Goal: Information Seeking & Learning: Learn about a topic

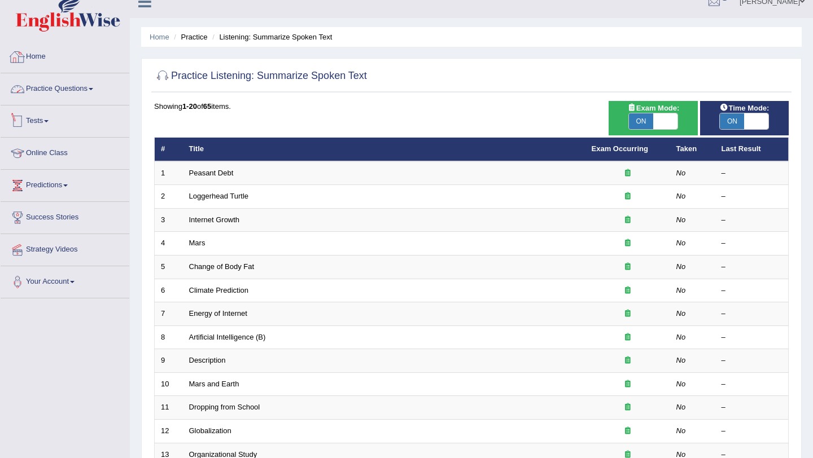
click at [94, 81] on link "Practice Questions" at bounding box center [65, 87] width 129 height 28
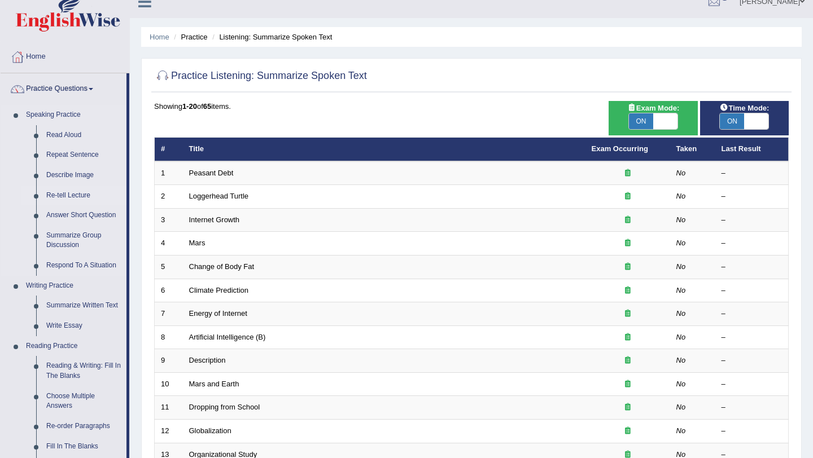
click at [80, 195] on link "Re-tell Lecture" at bounding box center [83, 196] width 85 height 20
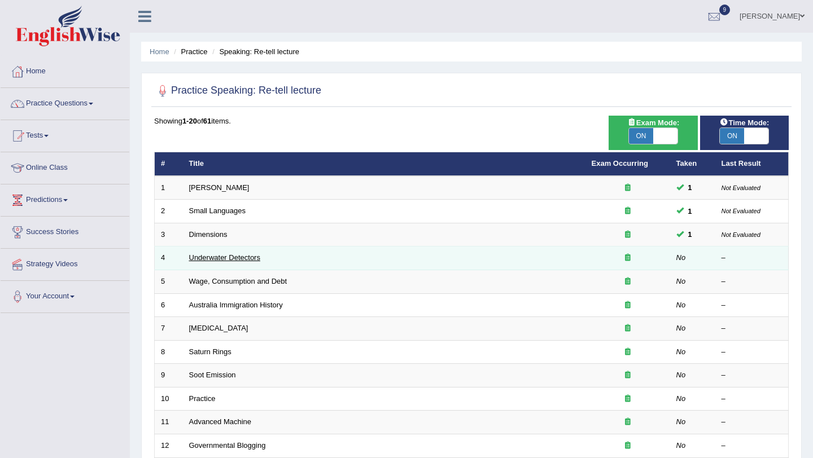
click at [229, 256] on link "Underwater Detectors" at bounding box center [224, 257] width 71 height 8
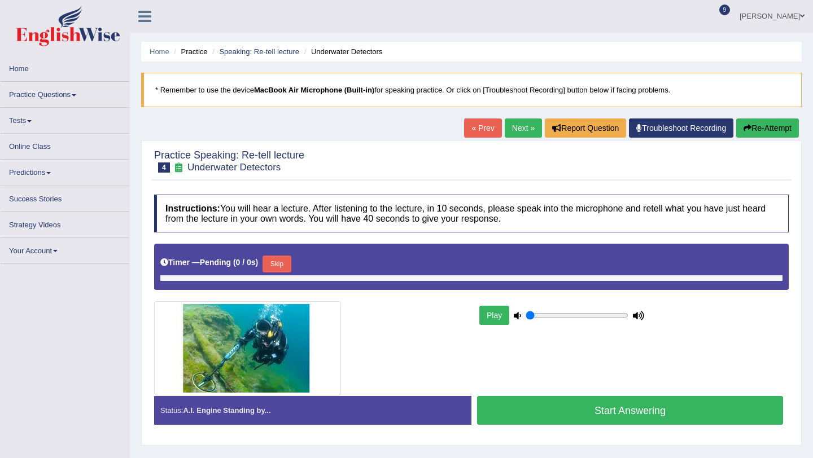
type input "0.8"
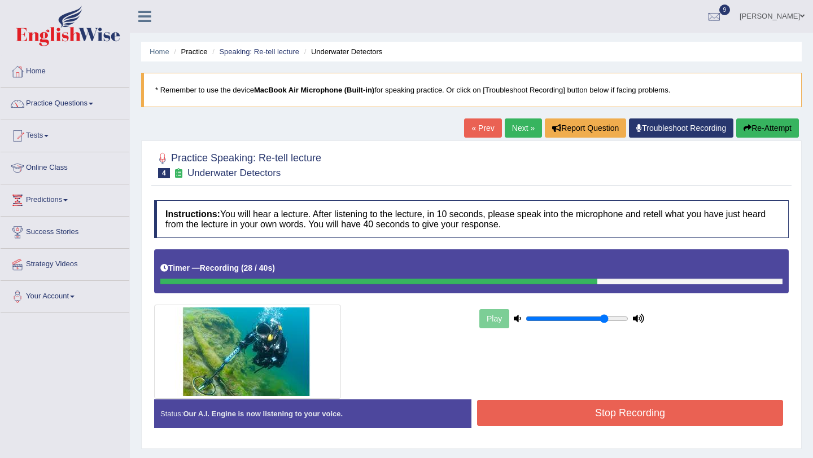
click at [583, 419] on button "Stop Recording" at bounding box center [630, 413] width 306 height 26
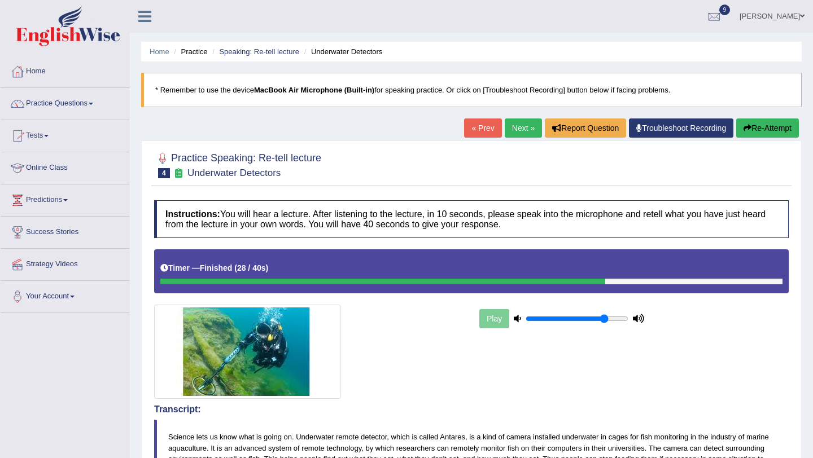
click at [519, 130] on link "Next »" at bounding box center [523, 128] width 37 height 19
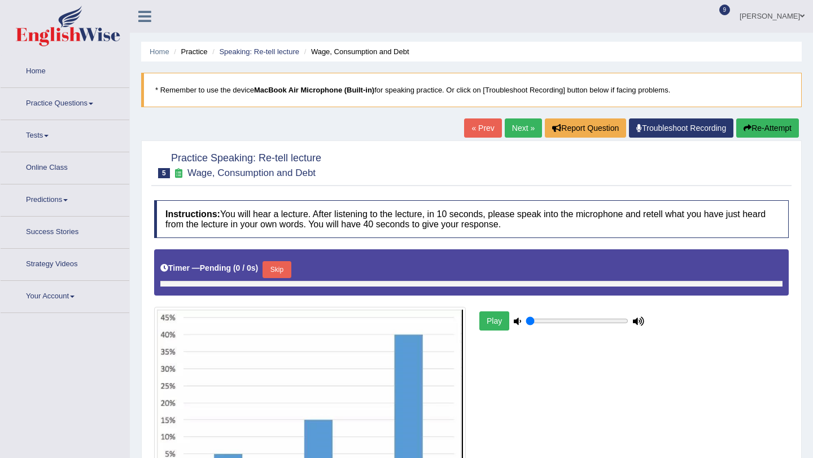
type input "0.8"
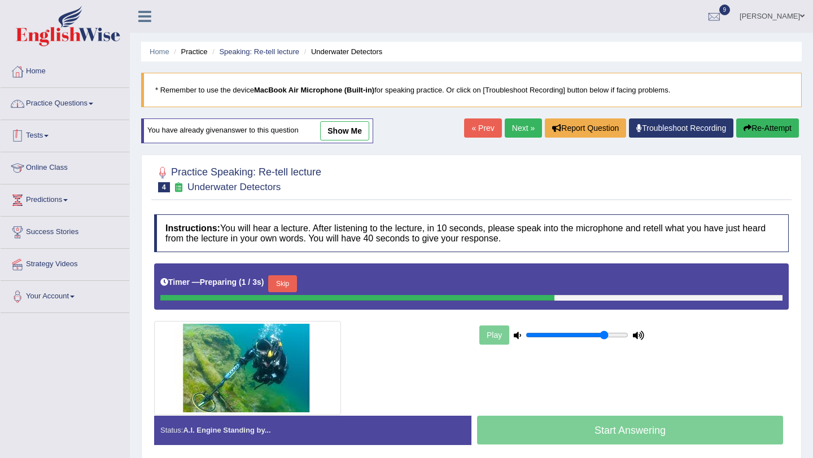
click at [85, 92] on link "Practice Questions" at bounding box center [65, 102] width 129 height 28
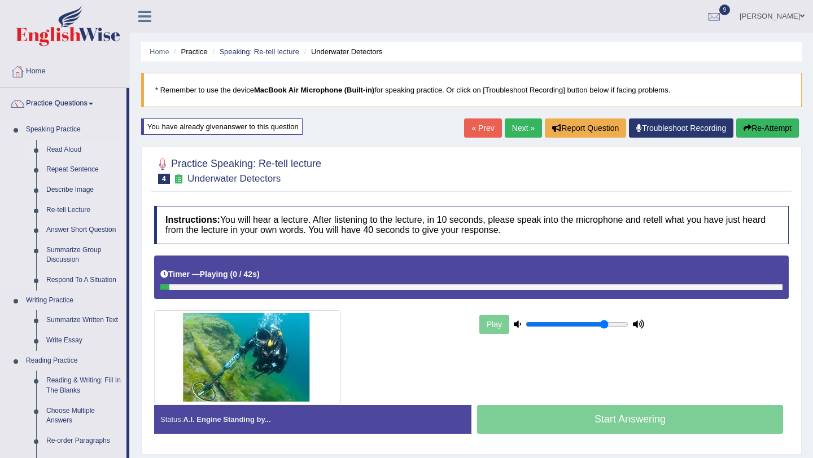
click at [80, 143] on link "Read Aloud" at bounding box center [83, 150] width 85 height 20
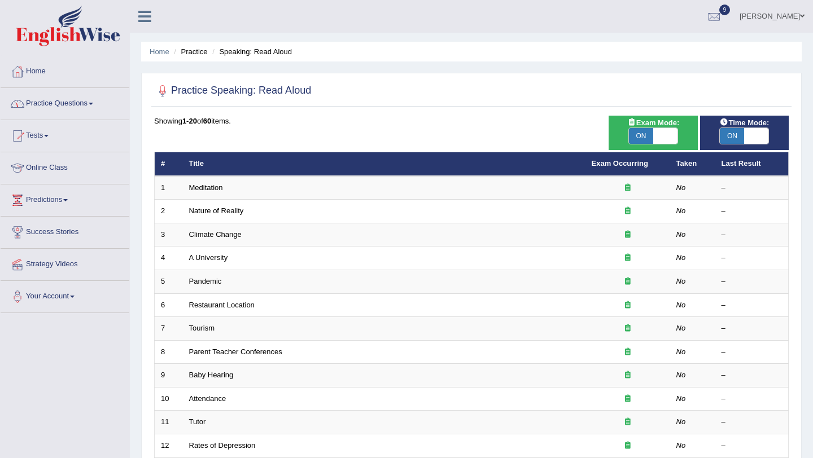
click at [78, 108] on link "Practice Questions" at bounding box center [65, 102] width 129 height 28
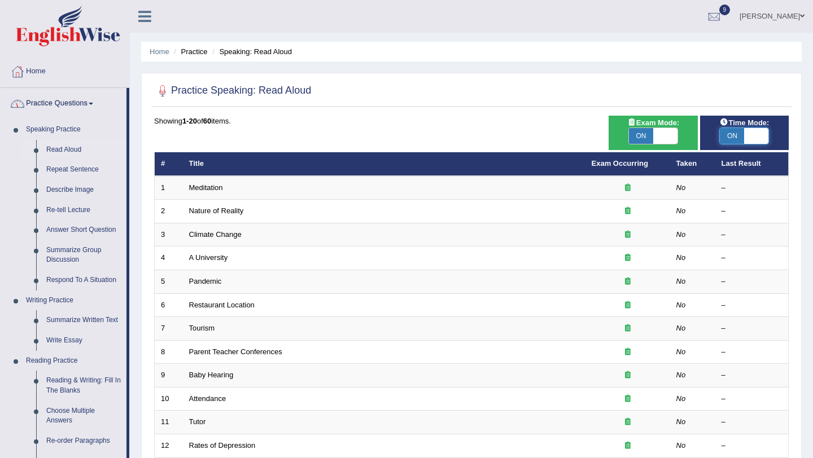
click at [764, 139] on span at bounding box center [756, 136] width 24 height 16
checkbox input "false"
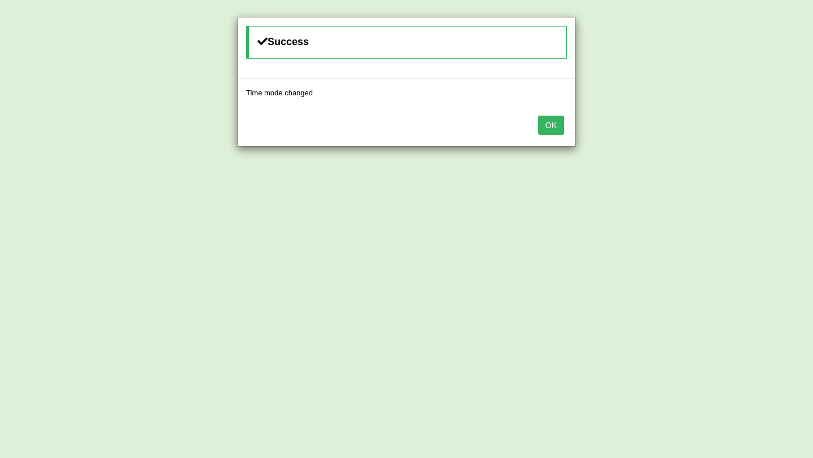
click at [553, 124] on button "OK" at bounding box center [551, 125] width 26 height 19
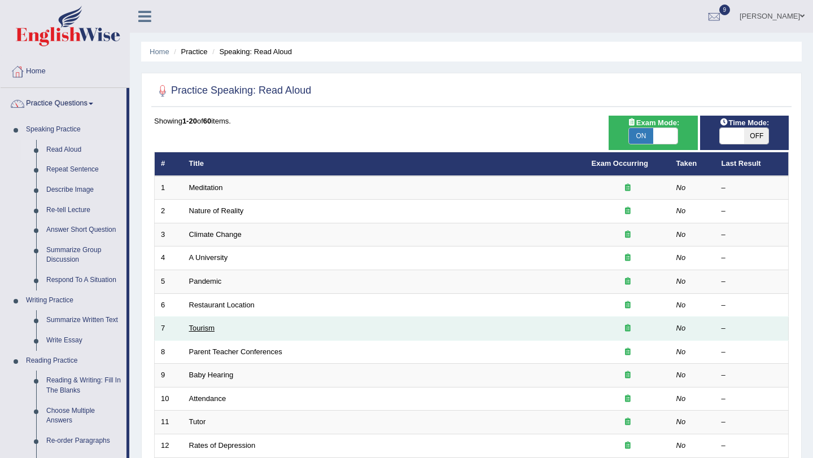
click at [209, 329] on link "Tourism" at bounding box center [202, 328] width 26 height 8
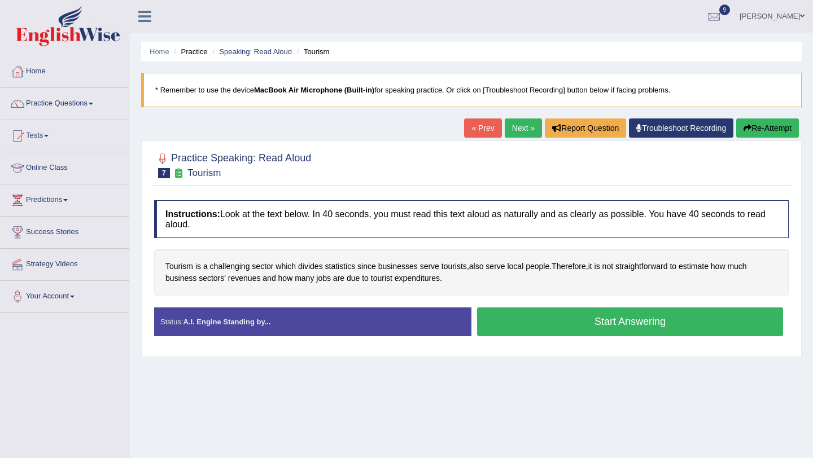
click at [467, 134] on link "« Prev" at bounding box center [482, 128] width 37 height 19
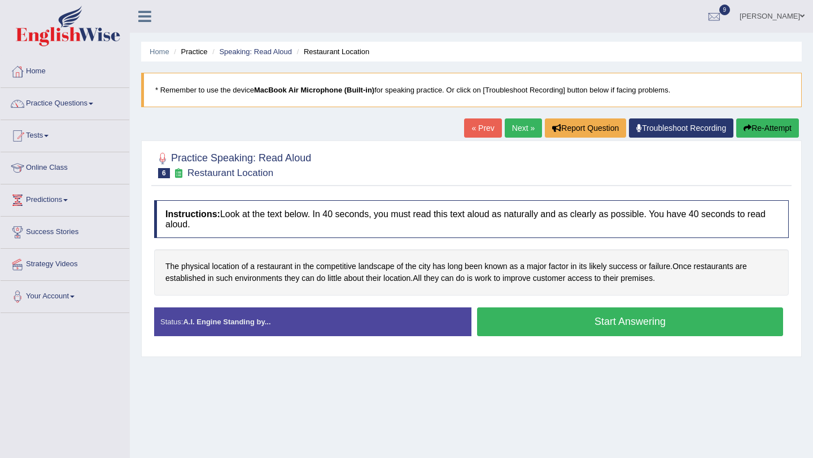
click at [557, 332] on button "Start Answering" at bounding box center [630, 322] width 306 height 29
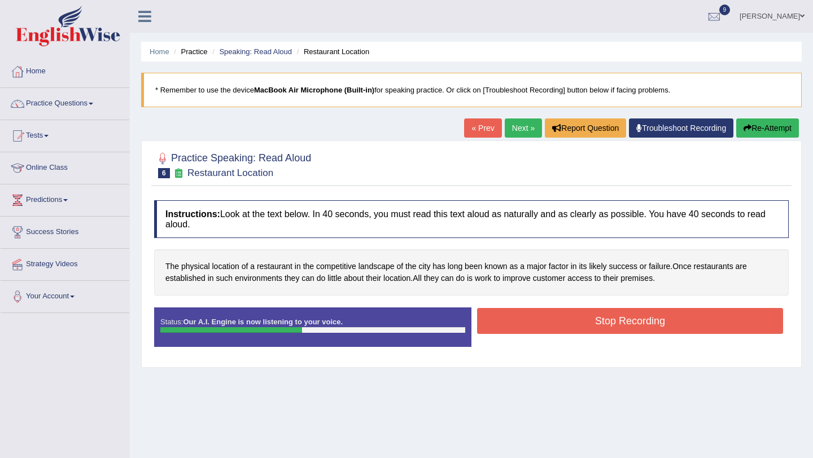
click at [543, 324] on button "Stop Recording" at bounding box center [630, 321] width 306 height 26
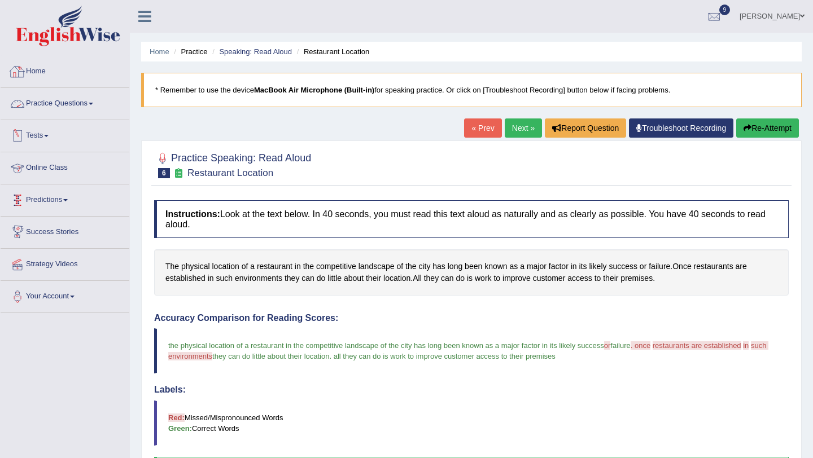
click at [62, 107] on link "Practice Questions" at bounding box center [65, 102] width 129 height 28
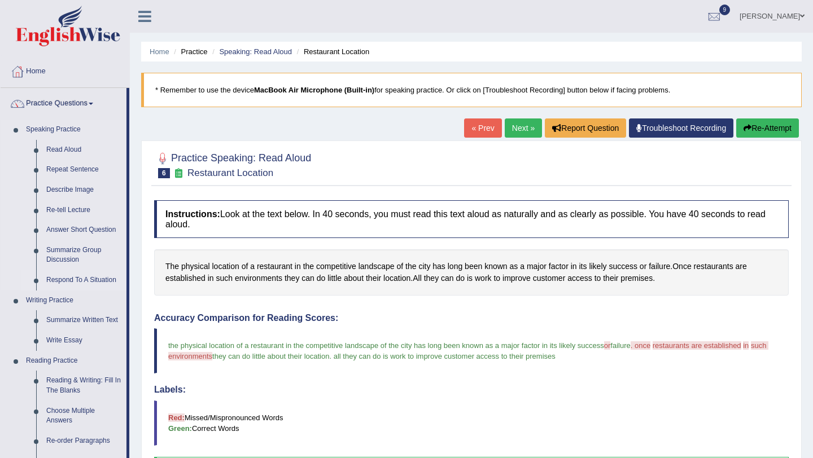
click at [87, 277] on link "Respond To A Situation" at bounding box center [83, 280] width 85 height 20
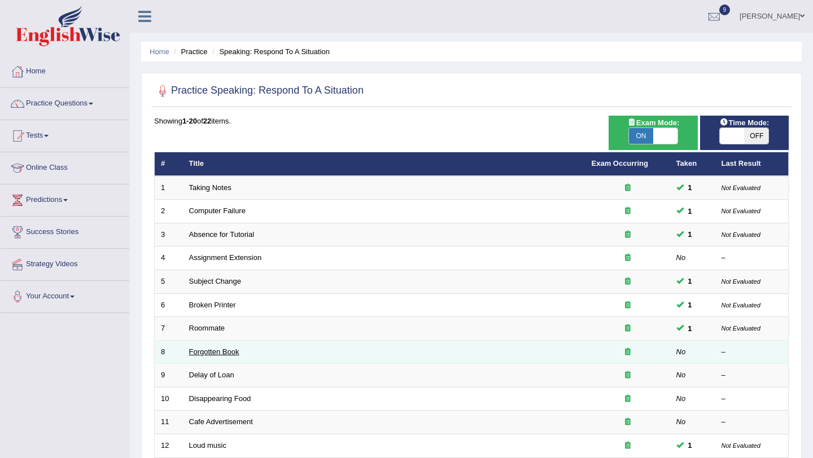
click at [224, 349] on link "Forgotten Book" at bounding box center [214, 352] width 50 height 8
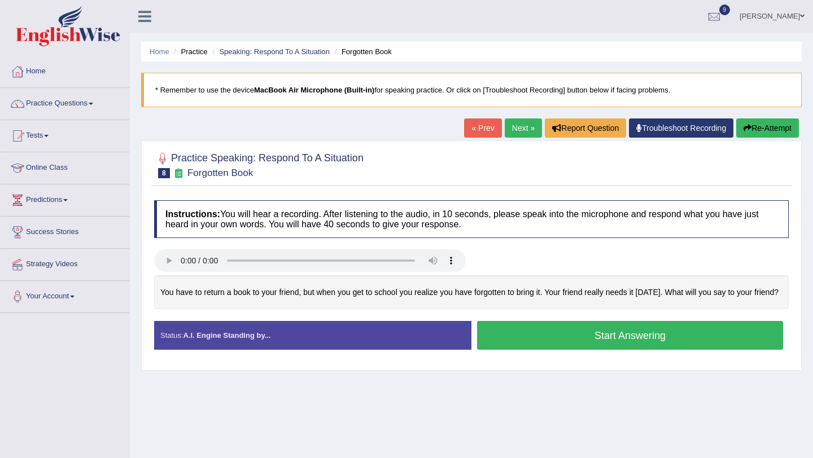
click at [552, 339] on button "Start Answering" at bounding box center [630, 335] width 306 height 29
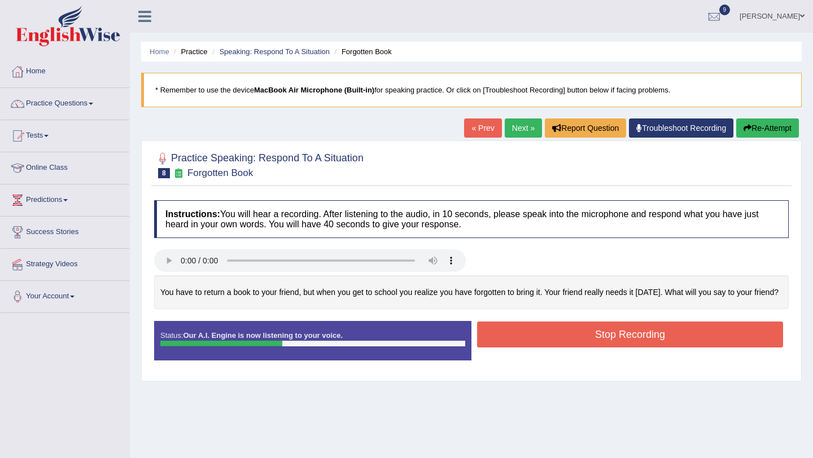
click at [552, 339] on button "Stop Recording" at bounding box center [630, 335] width 306 height 26
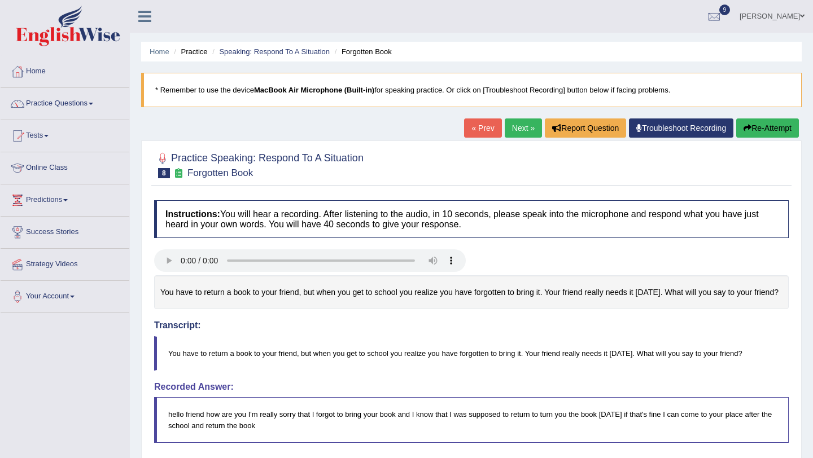
click at [505, 137] on link "Next »" at bounding box center [523, 128] width 37 height 19
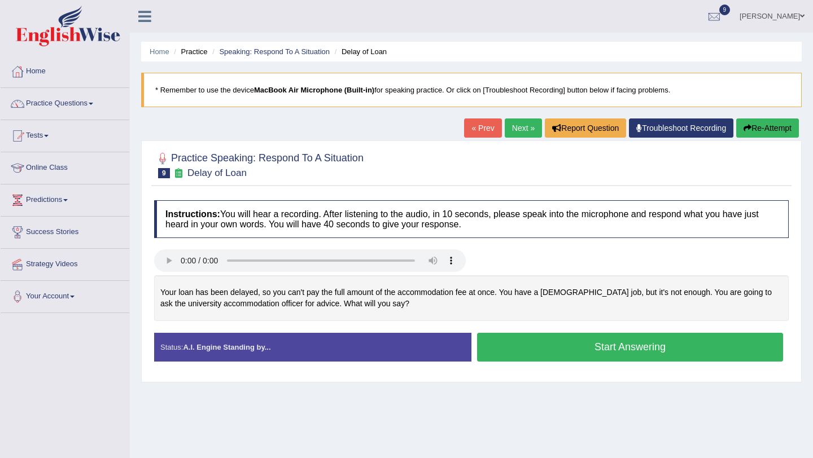
click at [613, 350] on button "Start Answering" at bounding box center [630, 347] width 306 height 29
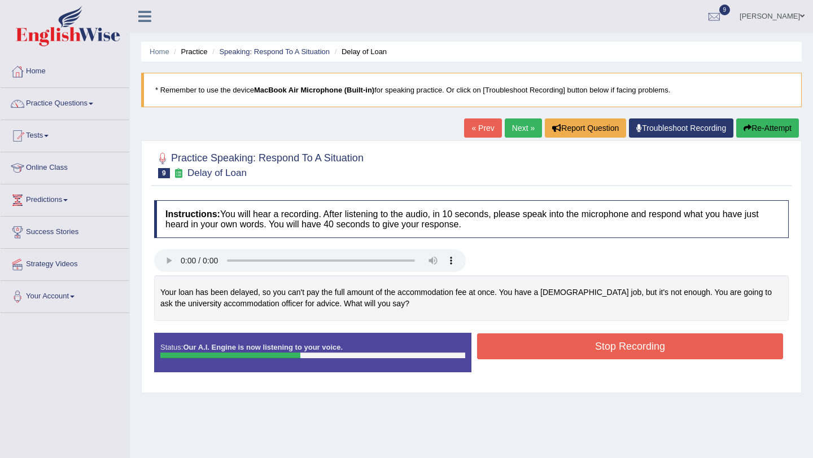
click at [613, 350] on button "Stop Recording" at bounding box center [630, 347] width 306 height 26
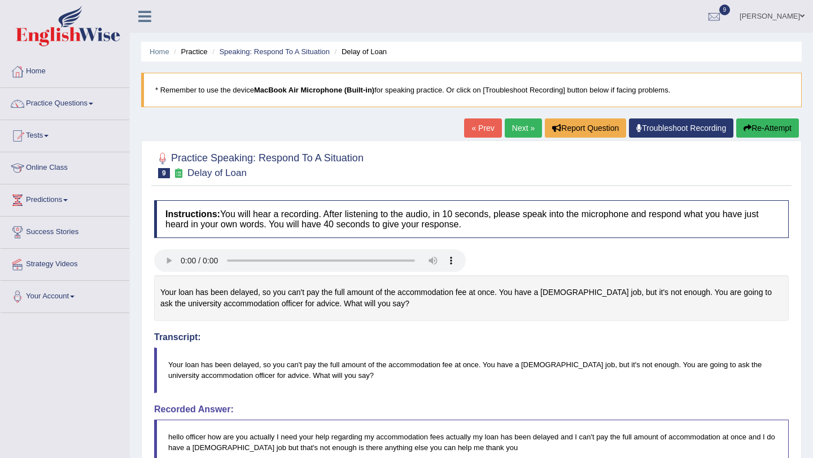
click at [520, 128] on link "Next »" at bounding box center [523, 128] width 37 height 19
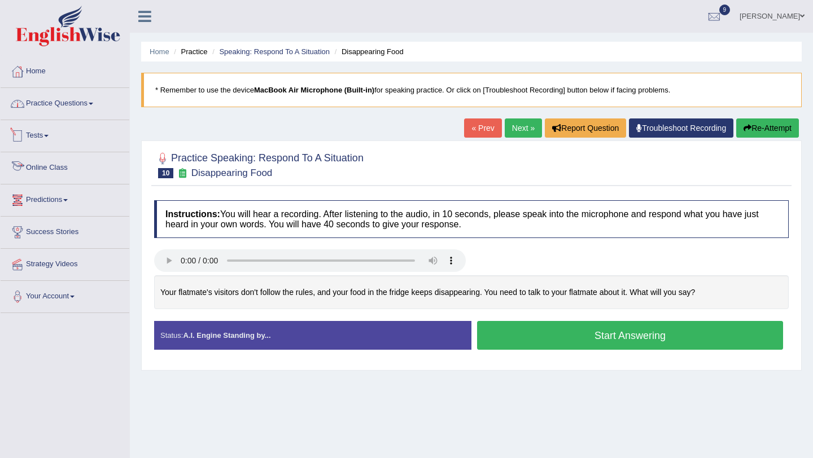
click at [76, 106] on link "Practice Questions" at bounding box center [65, 102] width 129 height 28
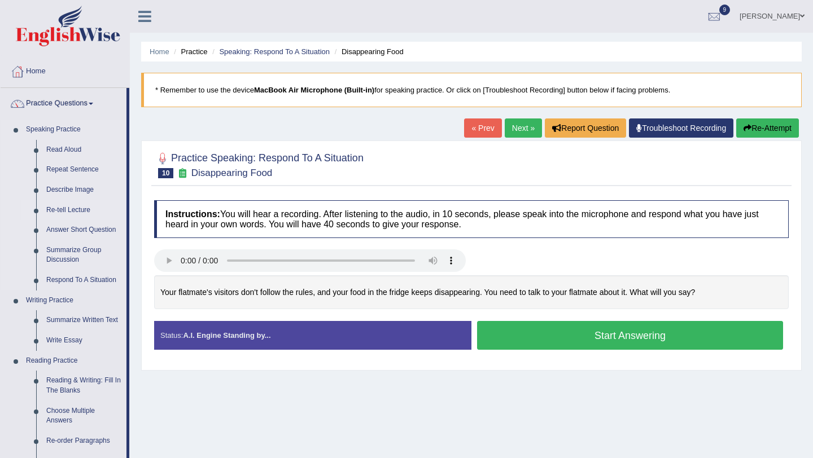
click at [84, 213] on link "Re-tell Lecture" at bounding box center [83, 210] width 85 height 20
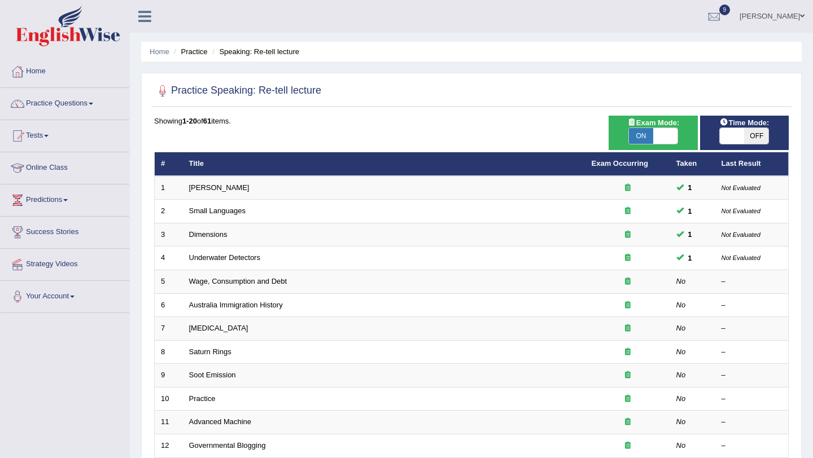
click at [43, 134] on link "Tests" at bounding box center [65, 134] width 129 height 28
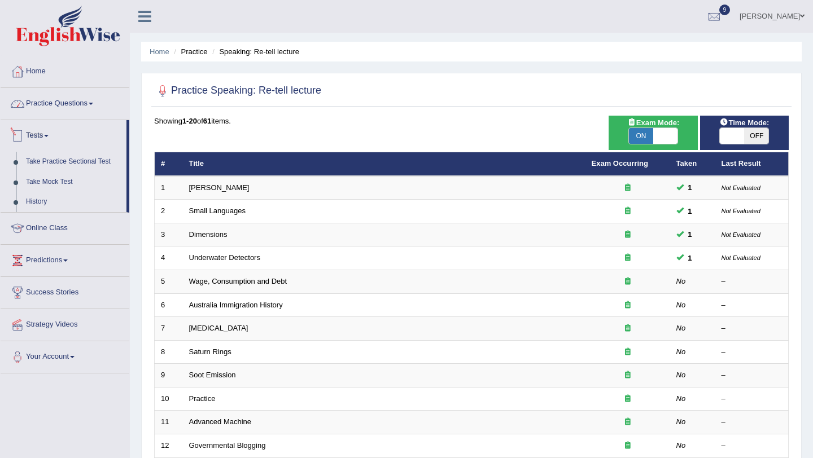
click at [66, 107] on link "Practice Questions" at bounding box center [65, 102] width 129 height 28
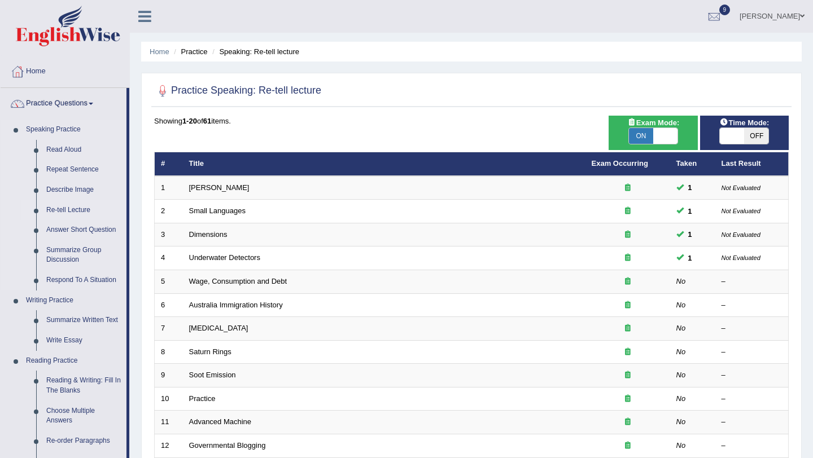
click at [84, 210] on link "Re-tell Lecture" at bounding box center [83, 210] width 85 height 20
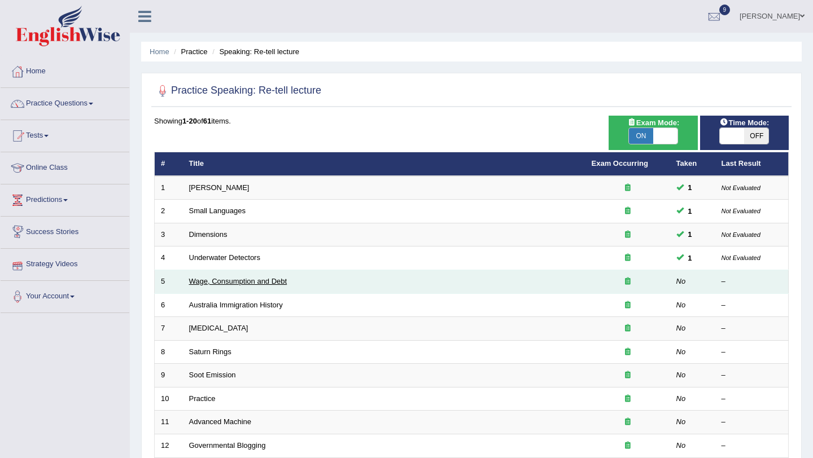
click at [238, 280] on link "Wage, Consumption and Debt" at bounding box center [238, 281] width 98 height 8
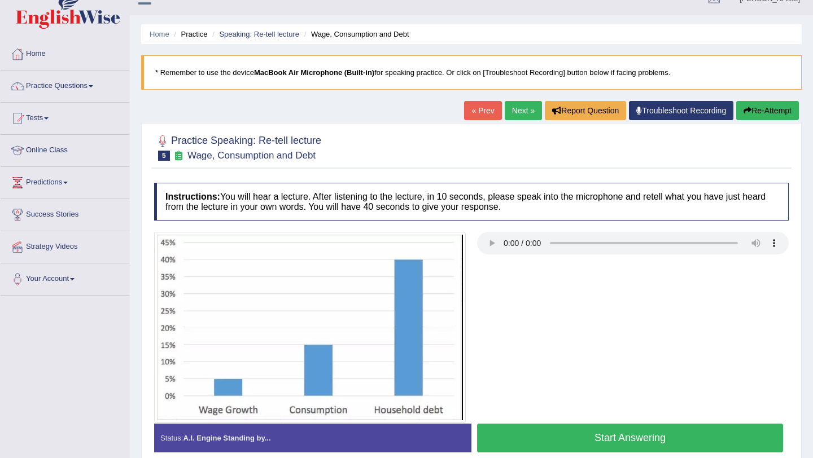
scroll to position [134, 0]
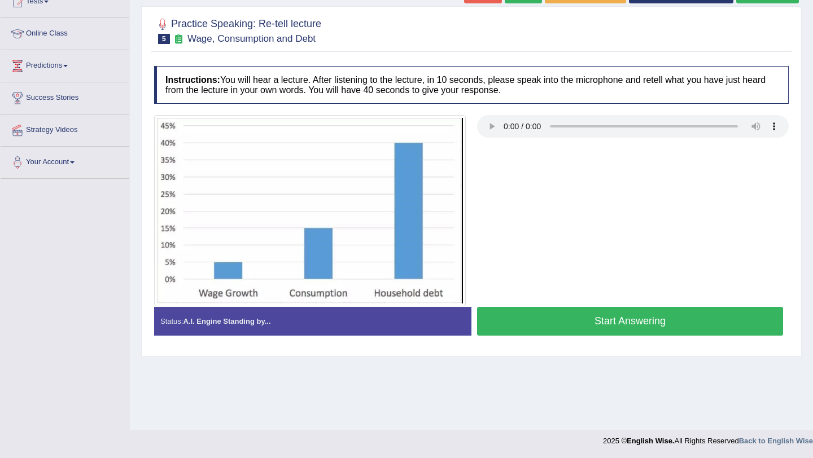
click at [612, 311] on button "Start Answering" at bounding box center [630, 321] width 306 height 29
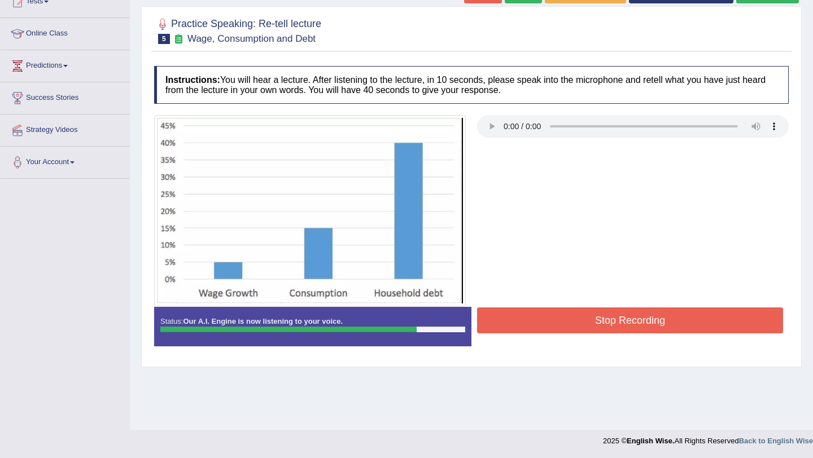
click at [611, 320] on button "Stop Recording" at bounding box center [630, 321] width 306 height 26
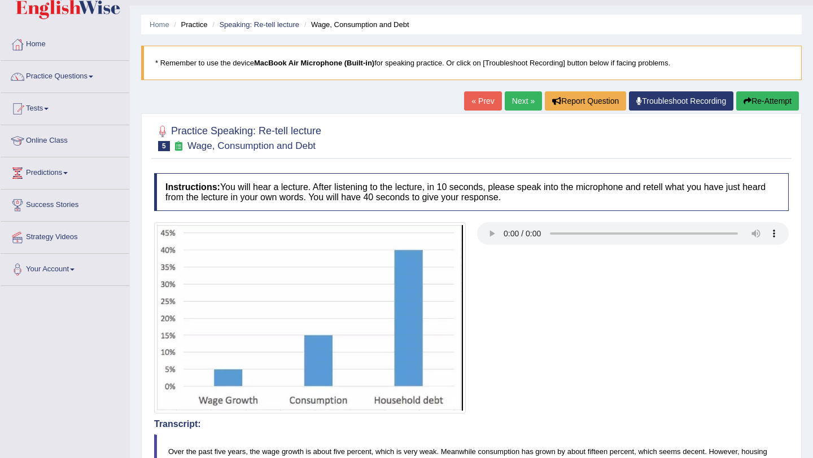
scroll to position [0, 0]
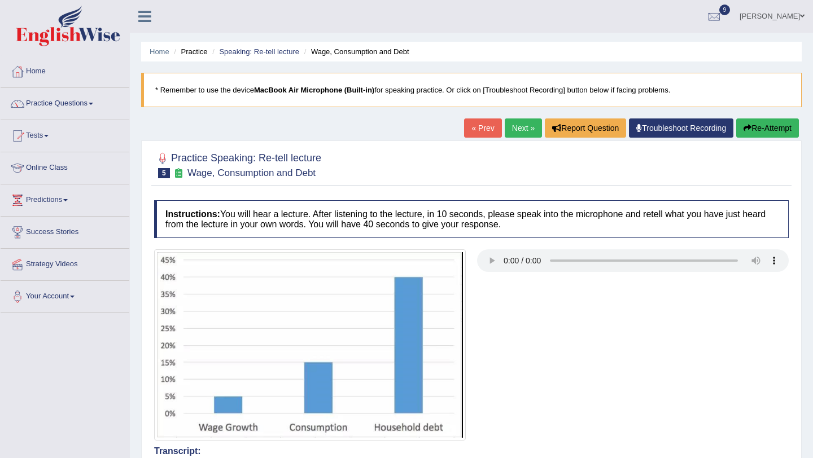
click at [522, 130] on link "Next »" at bounding box center [523, 128] width 37 height 19
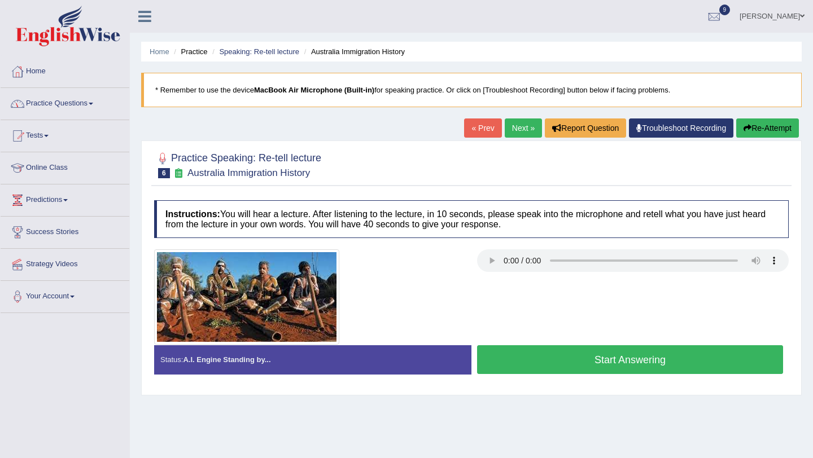
click at [103, 111] on link "Practice Questions" at bounding box center [65, 102] width 129 height 28
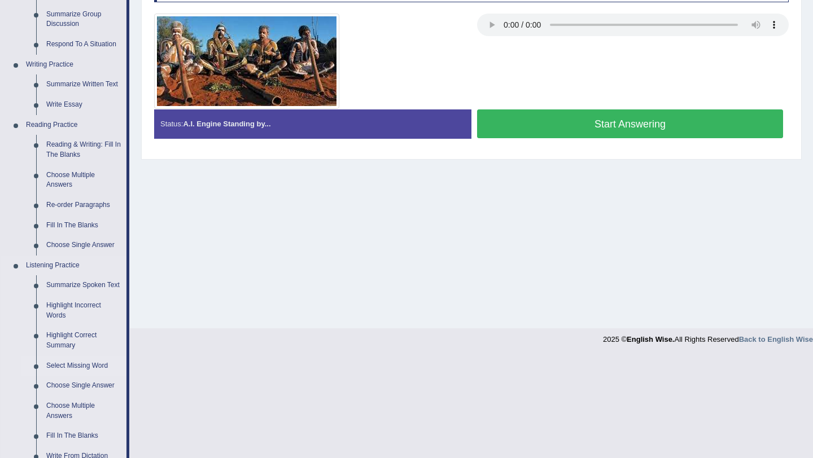
scroll to position [239, 0]
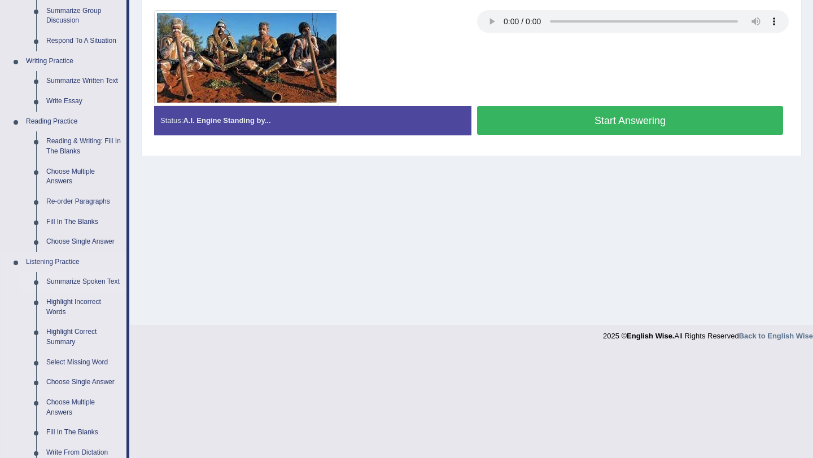
click at [80, 283] on link "Summarize Spoken Text" at bounding box center [83, 282] width 85 height 20
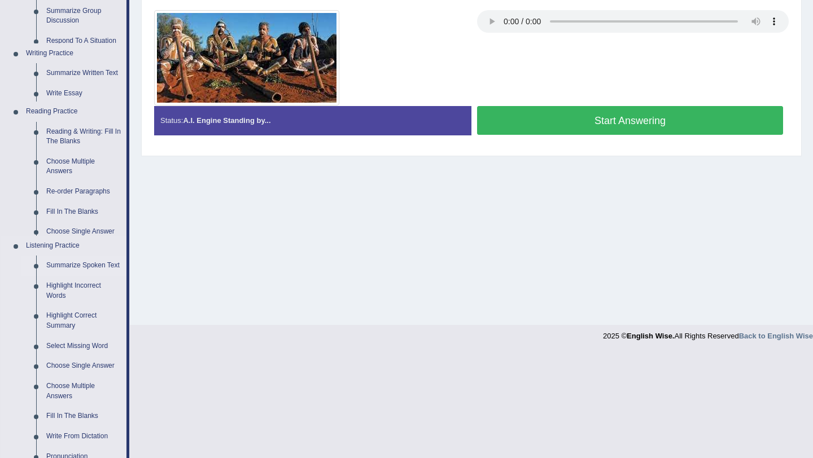
scroll to position [134, 0]
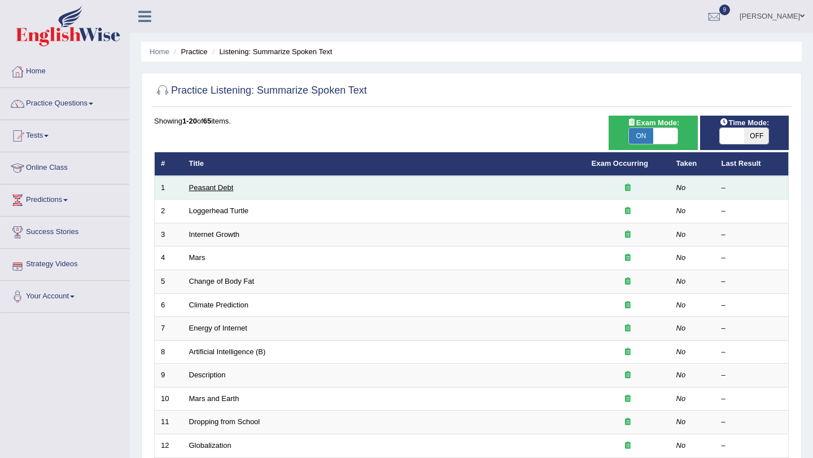
click at [204, 190] on link "Peasant Debt" at bounding box center [211, 187] width 45 height 8
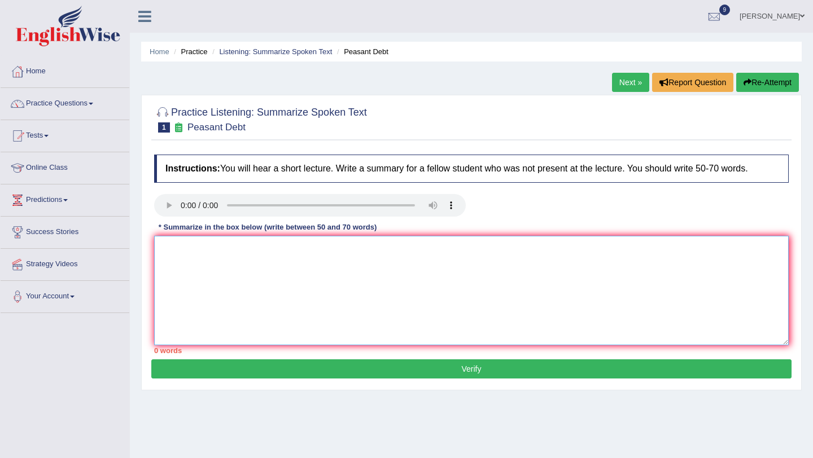
click at [184, 247] on textarea at bounding box center [471, 291] width 635 height 110
type textarea "100"
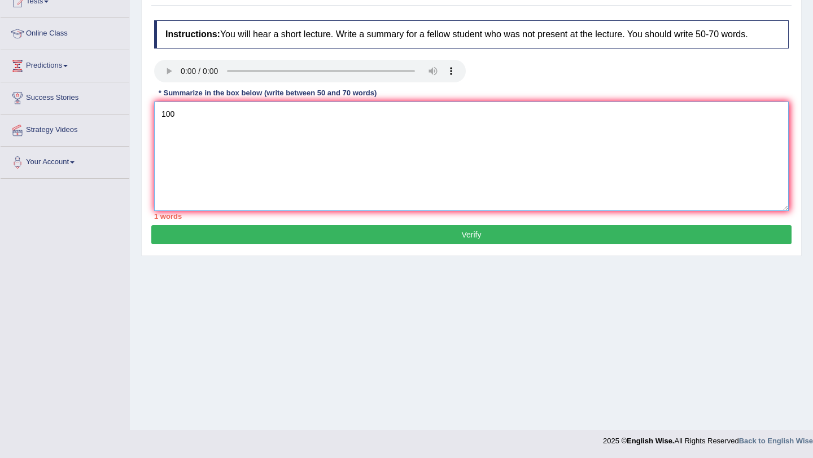
click at [178, 123] on textarea "100" at bounding box center [471, 157] width 635 height 110
type textarea "1"
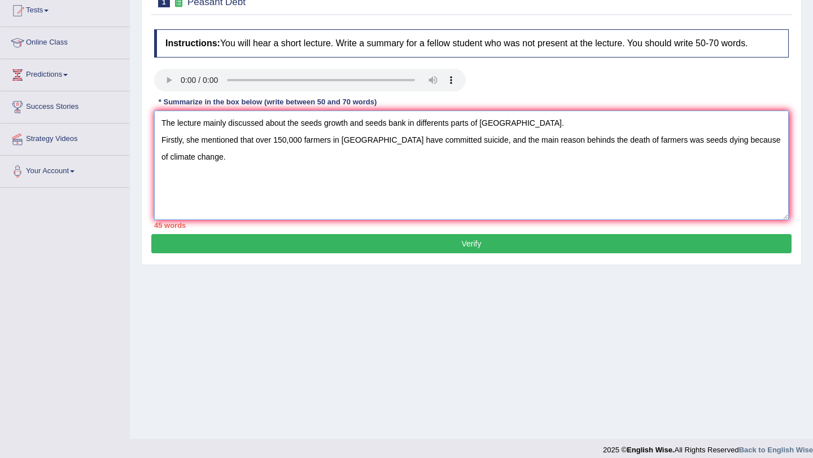
scroll to position [125, 0]
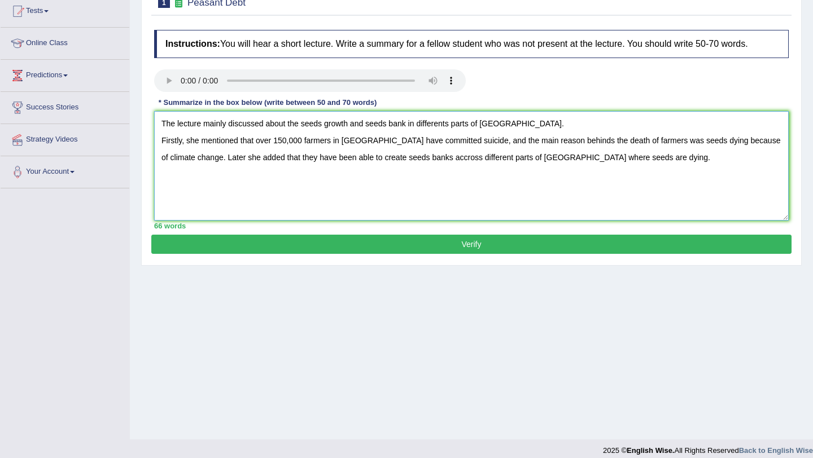
type textarea "The lecture mainly discussed about the seeds growth and seeds bank in different…"
click at [198, 244] on button "Verify" at bounding box center [471, 244] width 640 height 19
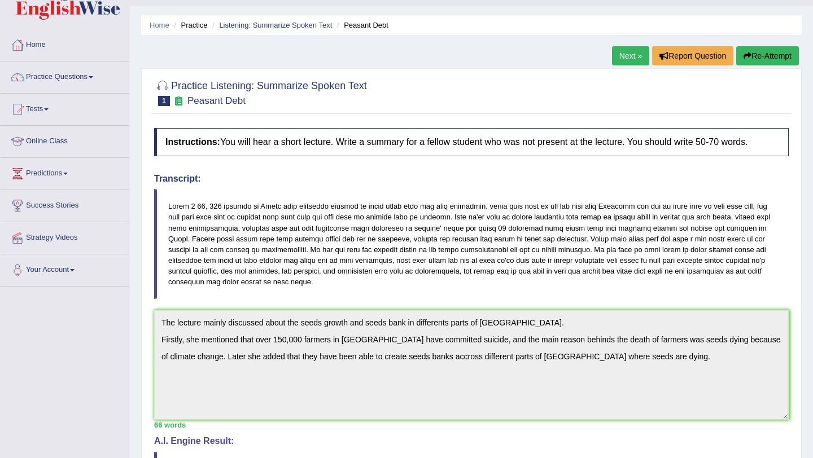
scroll to position [0, 0]
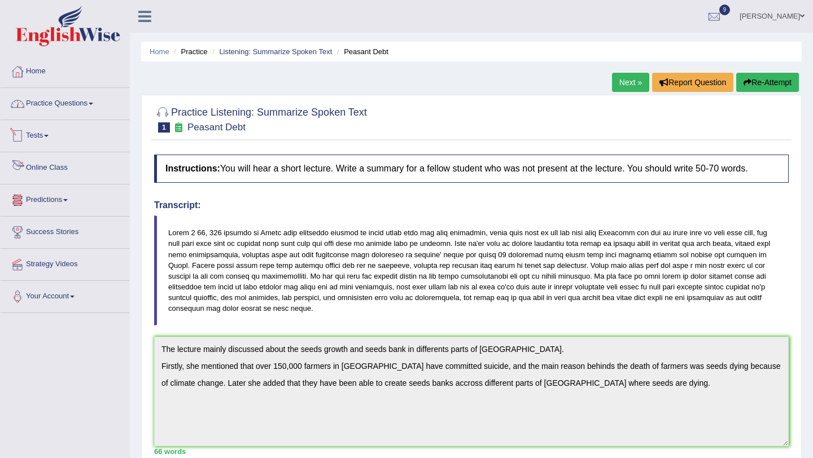
click at [82, 109] on link "Practice Questions" at bounding box center [65, 102] width 129 height 28
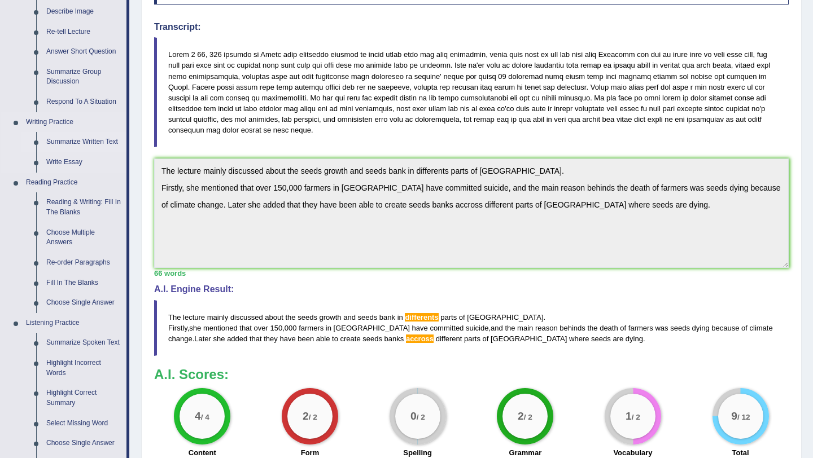
scroll to position [181, 0]
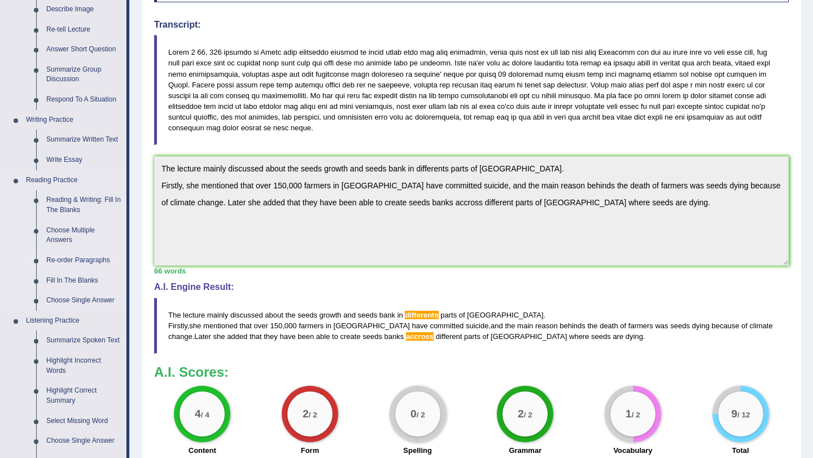
click at [85, 261] on link "Re-order Paragraphs" at bounding box center [83, 261] width 85 height 20
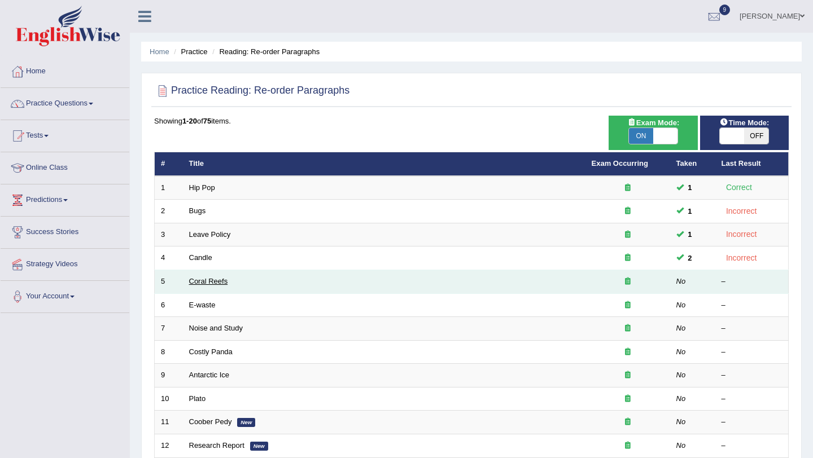
click at [211, 279] on link "Coral Reefs" at bounding box center [208, 281] width 39 height 8
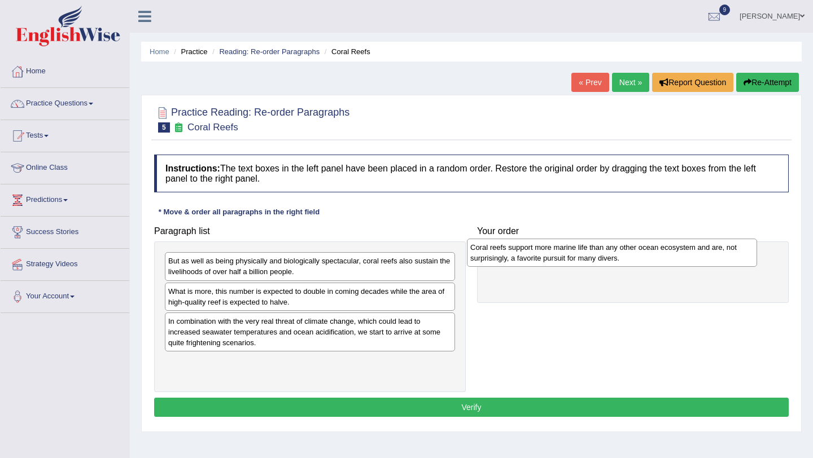
drag, startPoint x: 191, startPoint y: 340, endPoint x: 498, endPoint y: 267, distance: 315.2
click at [498, 267] on div "Coral reefs support more marine life than any other ocean ecosystem and are, no…" at bounding box center [612, 253] width 290 height 28
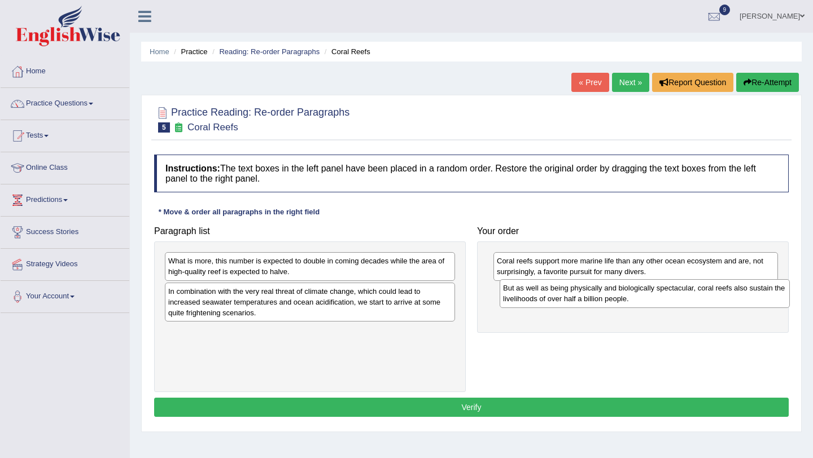
drag, startPoint x: 333, startPoint y: 276, endPoint x: 668, endPoint y: 303, distance: 335.9
click at [668, 303] on div "But as well as being physically and biologically spectacular, coral reefs also …" at bounding box center [645, 293] width 290 height 28
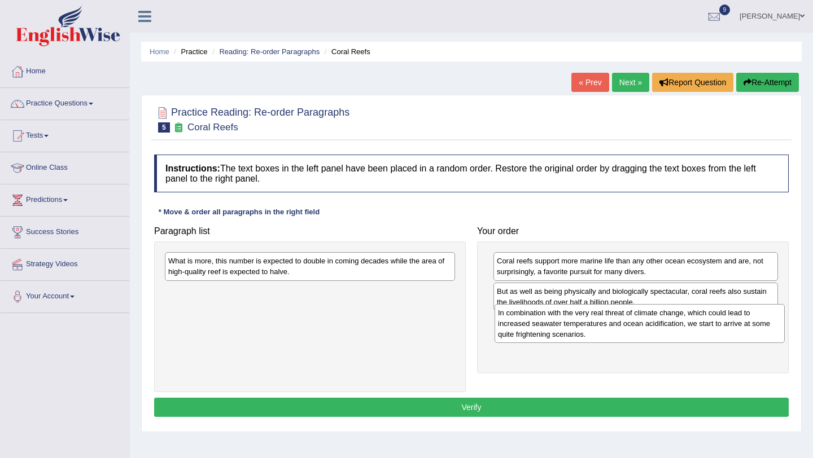
drag, startPoint x: 270, startPoint y: 299, endPoint x: 600, endPoint y: 320, distance: 330.4
click at [600, 320] on div "In combination with the very real threat of climate change, which could lead to…" at bounding box center [640, 323] width 290 height 39
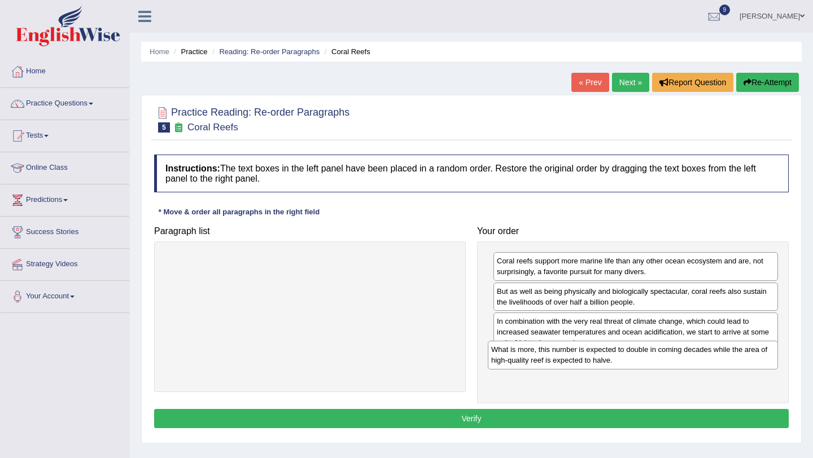
drag, startPoint x: 356, startPoint y: 266, endPoint x: 679, endPoint y: 355, distance: 334.9
click at [679, 355] on div "What is more, this number is expected to double in coming decades while the are…" at bounding box center [633, 355] width 290 height 28
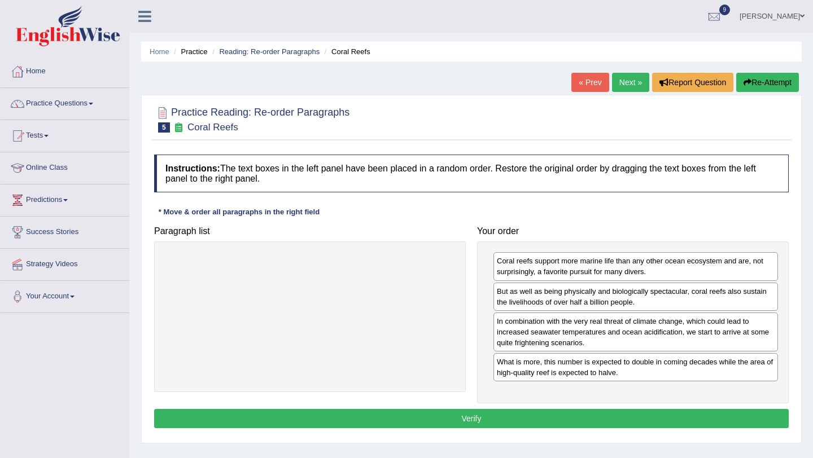
click at [661, 415] on button "Verify" at bounding box center [471, 418] width 635 height 19
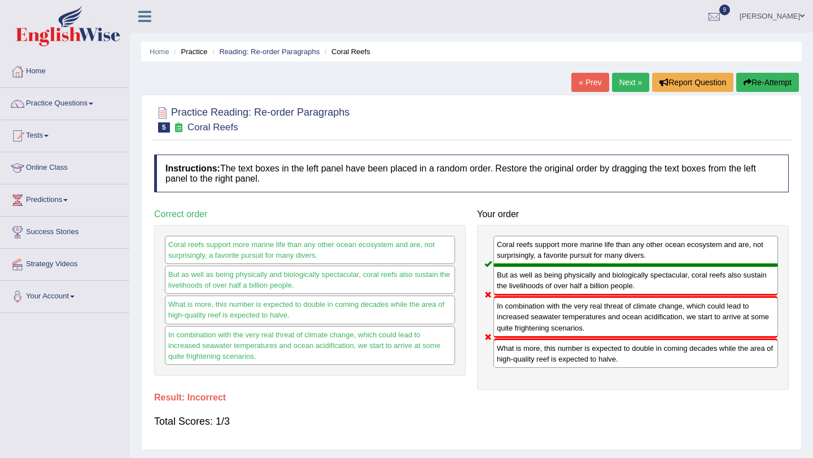
click at [624, 88] on link "Next »" at bounding box center [630, 82] width 37 height 19
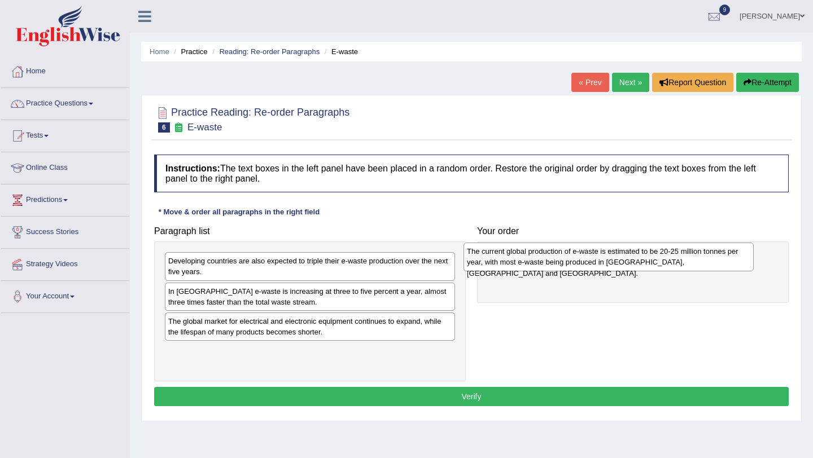
drag, startPoint x: 234, startPoint y: 272, endPoint x: 532, endPoint y: 262, distance: 298.8
click at [532, 262] on div "The current global production of e-waste is estimated to be 20-25 million tonne…" at bounding box center [608, 257] width 290 height 28
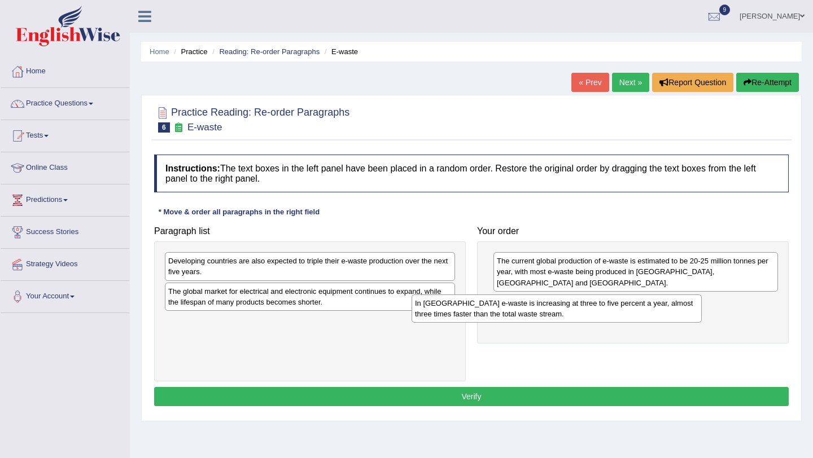
drag, startPoint x: 290, startPoint y: 301, endPoint x: 537, endPoint y: 314, distance: 247.1
click at [537, 314] on div "In [GEOGRAPHIC_DATA] e-waste is increasing at three to five percent a year, alm…" at bounding box center [557, 309] width 290 height 28
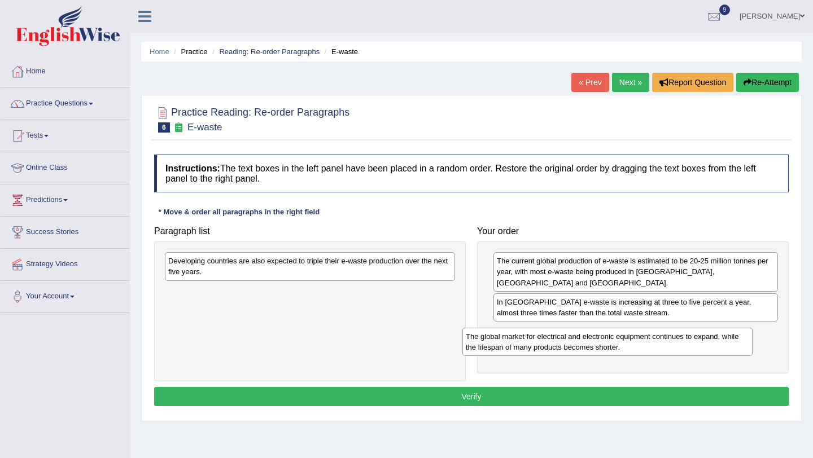
drag, startPoint x: 289, startPoint y: 301, endPoint x: 616, endPoint y: 338, distance: 328.9
click at [615, 338] on div "The global market for electrical and electronic equipment continues to expand, …" at bounding box center [607, 342] width 290 height 28
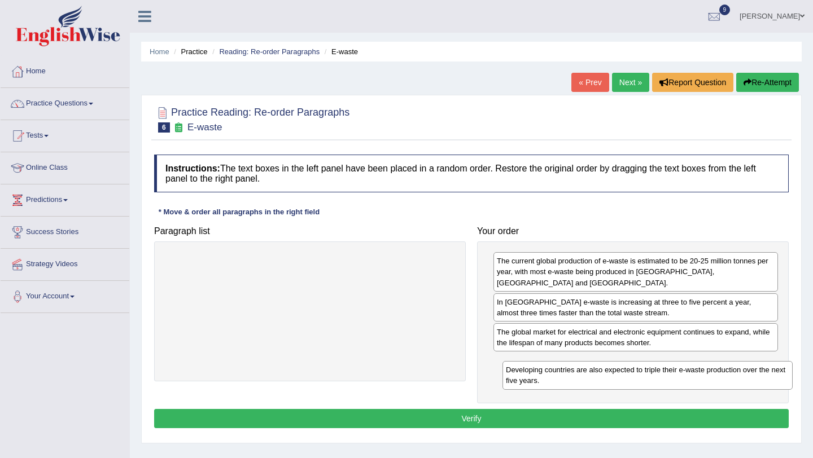
drag, startPoint x: 345, startPoint y: 267, endPoint x: 683, endPoint y: 376, distance: 355.3
click at [683, 376] on div "Developing countries are also expected to triple their e-waste production over …" at bounding box center [647, 375] width 290 height 28
click at [681, 430] on div "Instructions: The text boxes in the left panel have been placed in a random ord…" at bounding box center [471, 293] width 640 height 288
click at [680, 423] on button "Verify" at bounding box center [471, 418] width 635 height 19
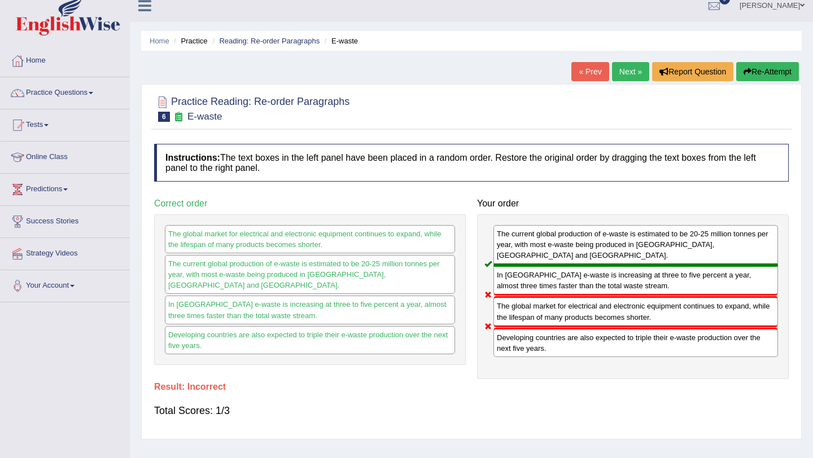
scroll to position [11, 0]
click at [628, 73] on link "Next »" at bounding box center [630, 71] width 37 height 19
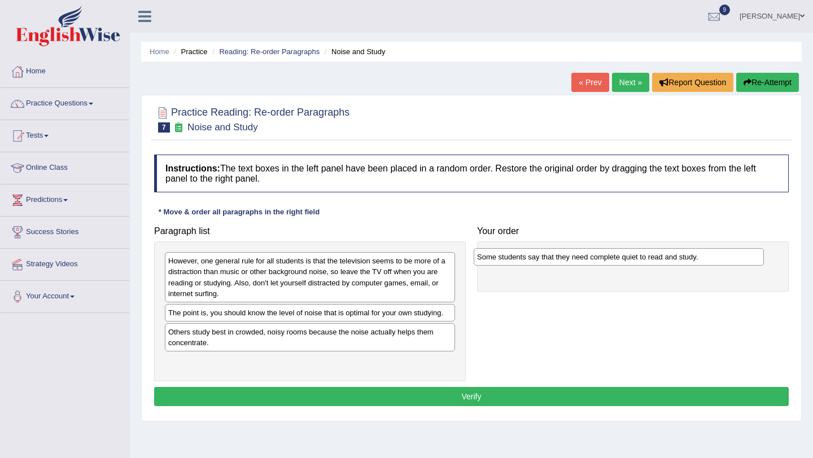
drag, startPoint x: 217, startPoint y: 318, endPoint x: 526, endPoint y: 262, distance: 313.9
click at [526, 263] on div "Some students say that they need complete quiet to read and study." at bounding box center [619, 257] width 290 height 18
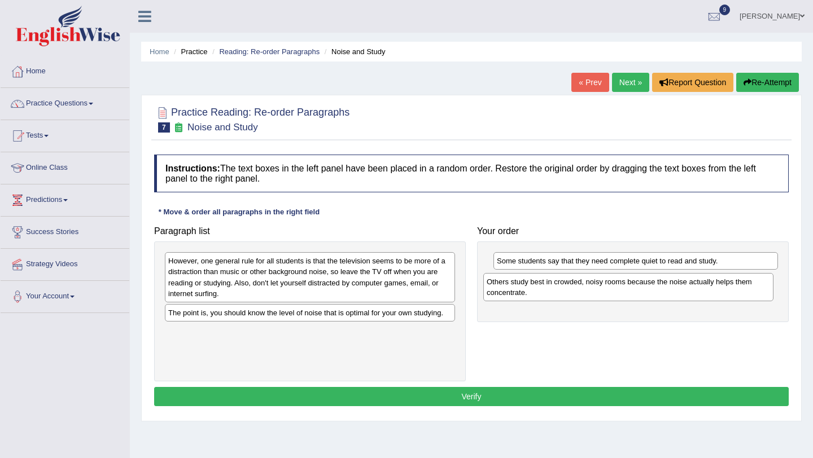
drag, startPoint x: 276, startPoint y: 342, endPoint x: 594, endPoint y: 292, distance: 322.3
click at [594, 292] on div "Others study best in crowded, noisy rooms because the noise actually helps them…" at bounding box center [628, 287] width 290 height 28
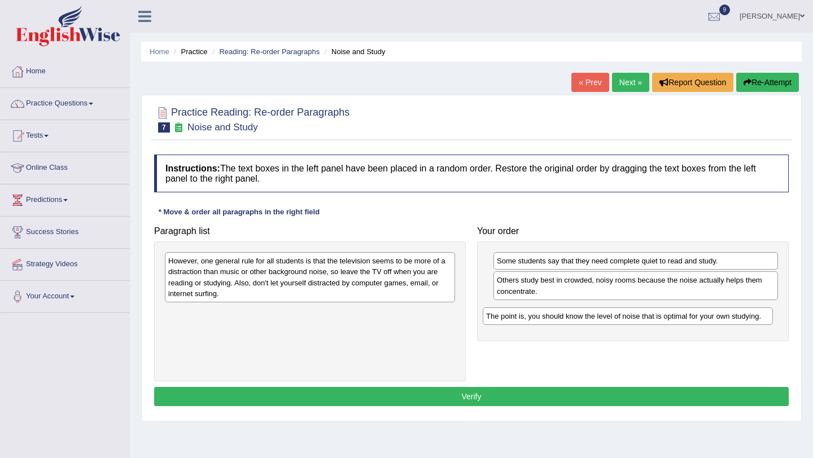
drag, startPoint x: 288, startPoint y: 319, endPoint x: 606, endPoint y: 322, distance: 317.9
click at [606, 322] on div "The point is, you should know the level of noise that is optimal for your own s…" at bounding box center [628, 317] width 290 height 18
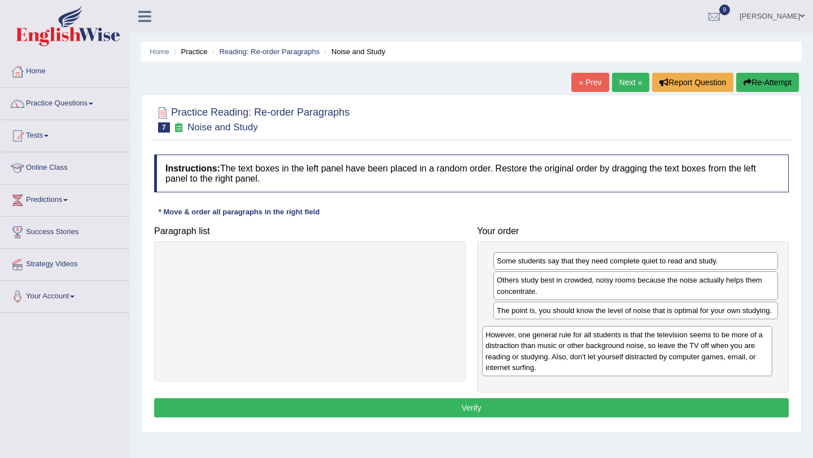
drag, startPoint x: 372, startPoint y: 286, endPoint x: 699, endPoint y: 360, distance: 335.1
click at [698, 360] on div "However, one general rule for all students is that the television seems to be m…" at bounding box center [627, 351] width 290 height 50
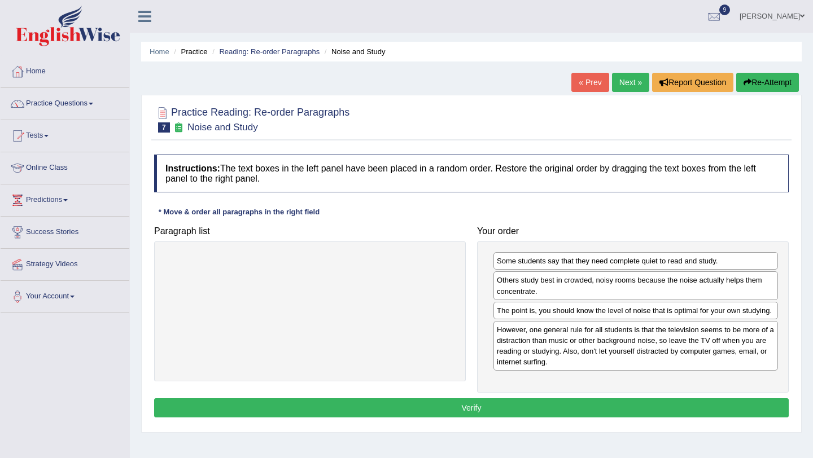
click at [692, 418] on button "Verify" at bounding box center [471, 408] width 635 height 19
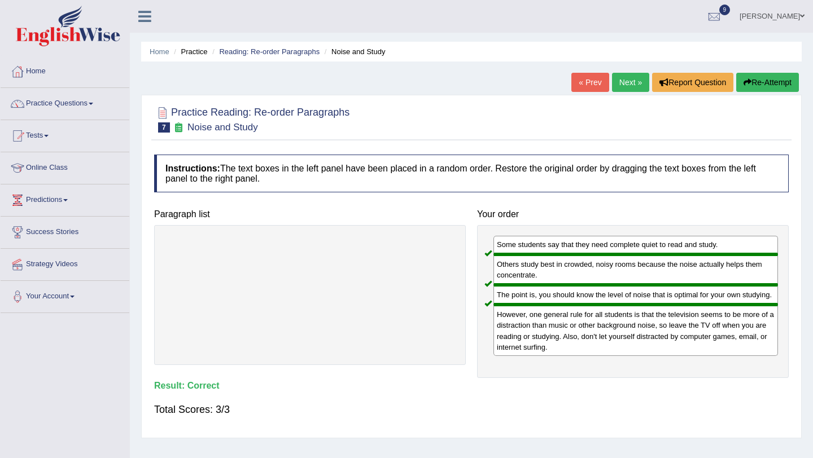
click at [637, 85] on link "Next »" at bounding box center [630, 82] width 37 height 19
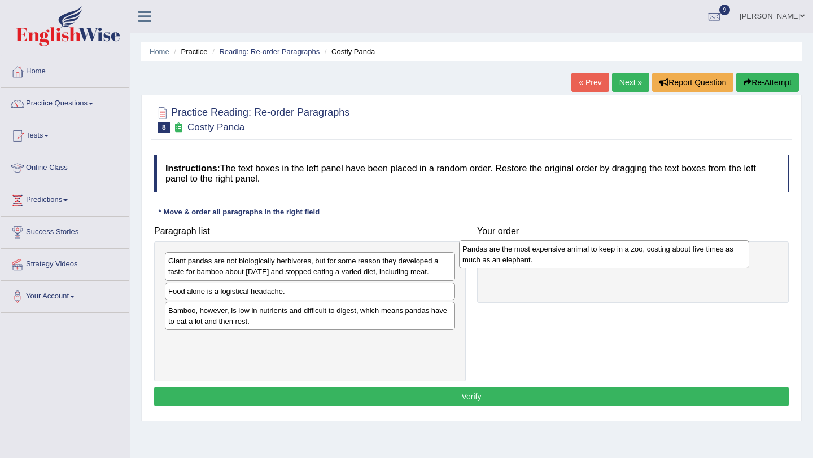
drag, startPoint x: 322, startPoint y: 300, endPoint x: 621, endPoint y: 250, distance: 302.7
click at [621, 250] on div "Pandas are the most expensive animal to keep in a zoo, costing about five times…" at bounding box center [604, 254] width 290 height 28
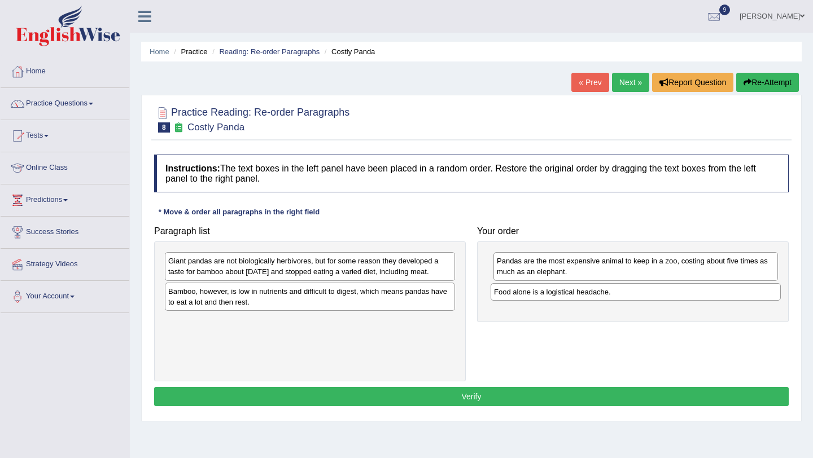
drag, startPoint x: 343, startPoint y: 309, endPoint x: 670, endPoint y: 299, distance: 327.0
click at [670, 299] on div "Food alone is a logistical headache." at bounding box center [636, 292] width 290 height 18
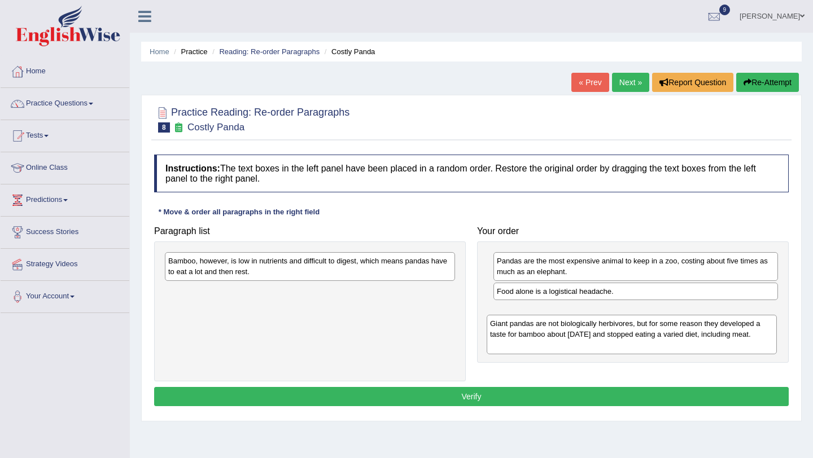
drag, startPoint x: 346, startPoint y: 279, endPoint x: 668, endPoint y: 340, distance: 327.6
click at [668, 340] on div "Giant pandas are not biologically herbivores, but for some reason they develope…" at bounding box center [632, 334] width 290 height 39
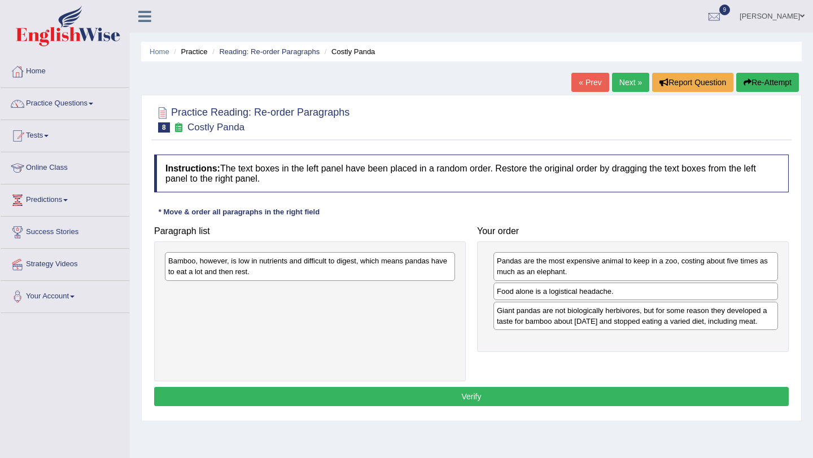
drag, startPoint x: 368, startPoint y: 252, endPoint x: 396, endPoint y: 281, distance: 40.3
click at [406, 281] on div "Bamboo, however, is low in nutrients and difficult to digest, which means panda…" at bounding box center [310, 312] width 312 height 140
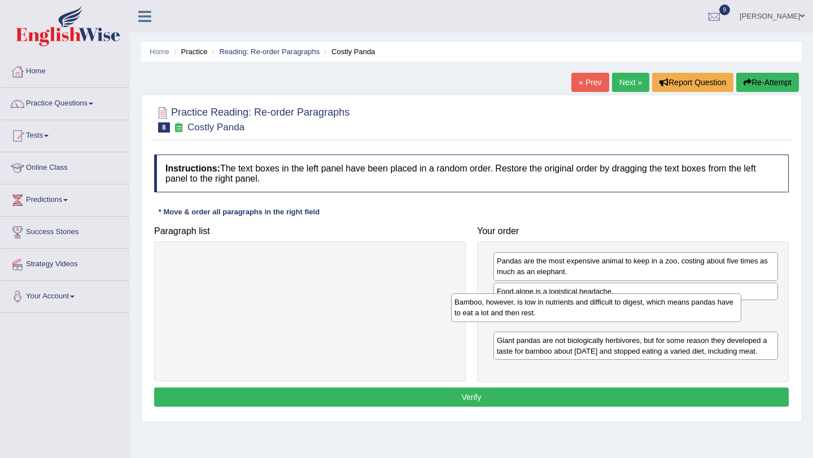
drag, startPoint x: 380, startPoint y: 267, endPoint x: 673, endPoint y: 313, distance: 296.5
click at [673, 313] on div "Bamboo, however, is low in nutrients and difficult to digest, which means panda…" at bounding box center [596, 308] width 290 height 28
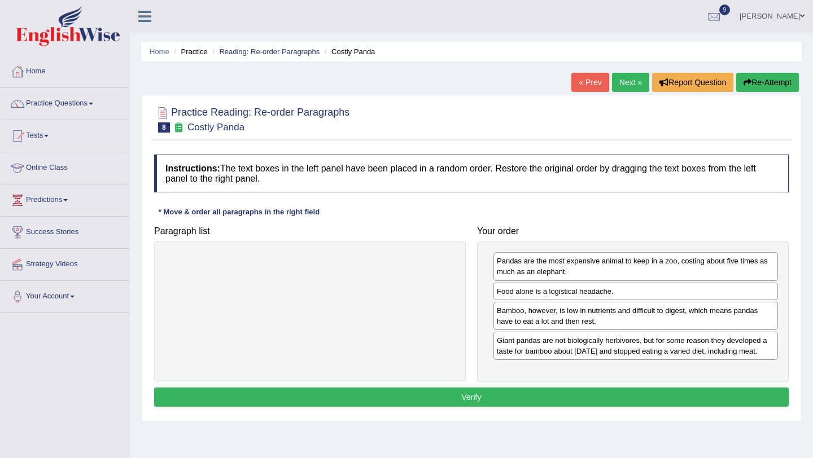
click at [671, 404] on button "Verify" at bounding box center [471, 397] width 635 height 19
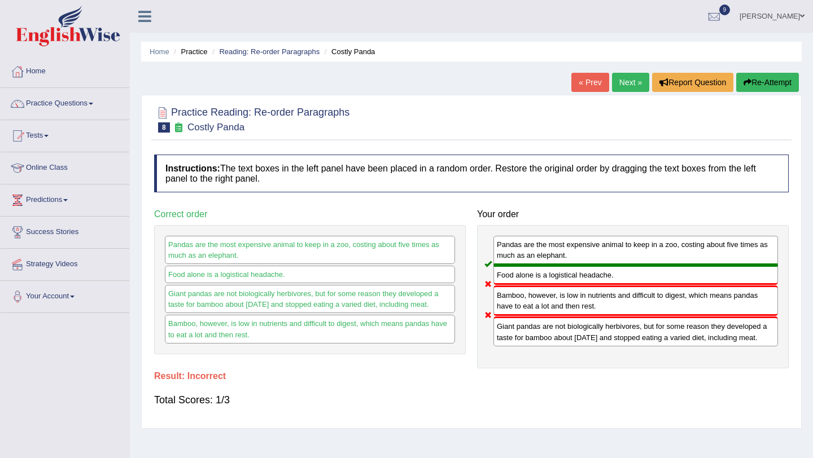
click at [628, 88] on link "Next »" at bounding box center [630, 82] width 37 height 19
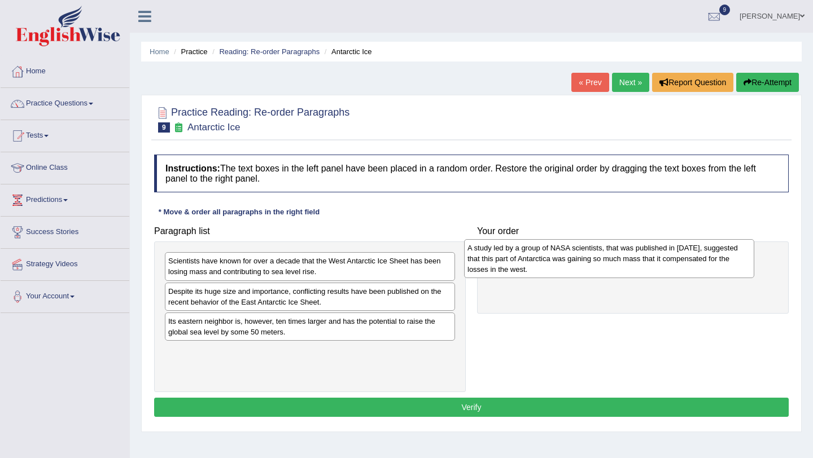
drag, startPoint x: 231, startPoint y: 317, endPoint x: 532, endPoint y: 243, distance: 309.9
click at [532, 243] on div "A study led by a group of NASA scientists, that was published in [DATE], sugges…" at bounding box center [609, 258] width 290 height 39
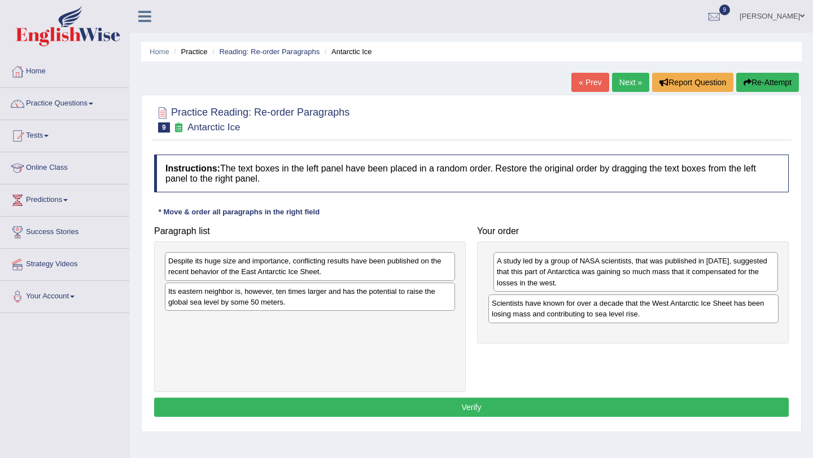
drag, startPoint x: 390, startPoint y: 274, endPoint x: 720, endPoint y: 317, distance: 333.1
click at [719, 317] on div "Scientists have known for over a decade that the West Antarctic Ice Sheet has b…" at bounding box center [633, 309] width 290 height 28
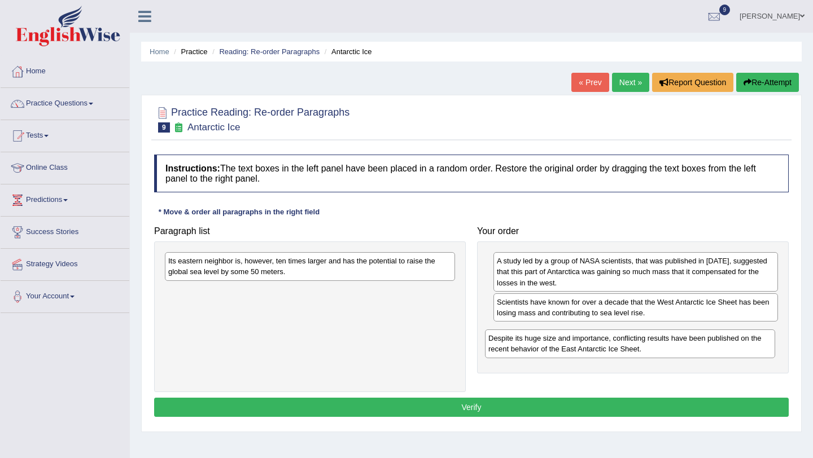
drag, startPoint x: 349, startPoint y: 270, endPoint x: 670, endPoint y: 347, distance: 329.2
click at [670, 347] on div "Despite its huge size and importance, conflicting results have been published o…" at bounding box center [630, 344] width 290 height 28
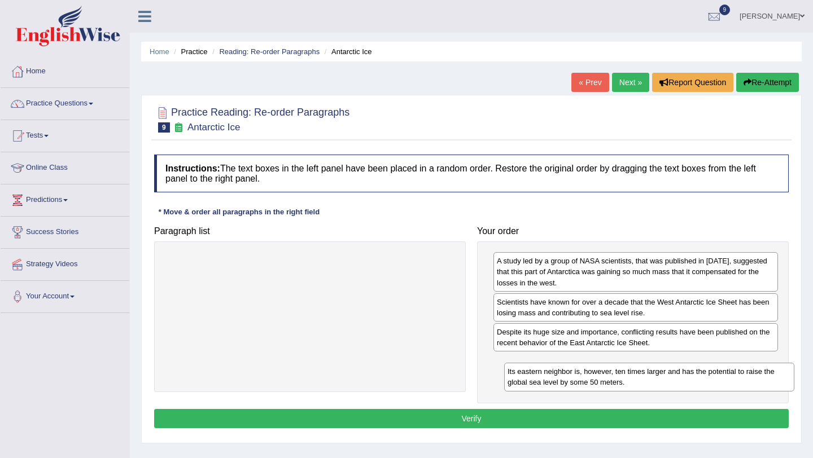
drag, startPoint x: 321, startPoint y: 270, endPoint x: 659, endPoint y: 380, distance: 356.0
click at [660, 380] on div "Its eastern neighbor is, however, ten times larger and has the potential to rai…" at bounding box center [649, 377] width 290 height 28
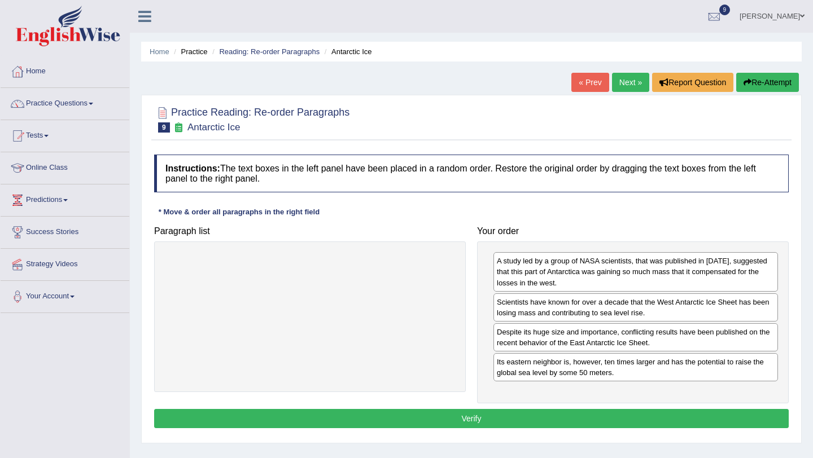
click at [662, 419] on button "Verify" at bounding box center [471, 418] width 635 height 19
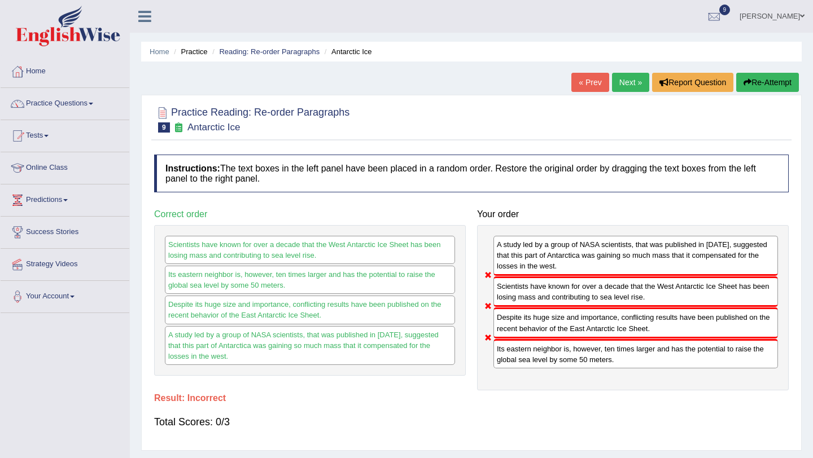
click at [617, 79] on link "Next »" at bounding box center [630, 82] width 37 height 19
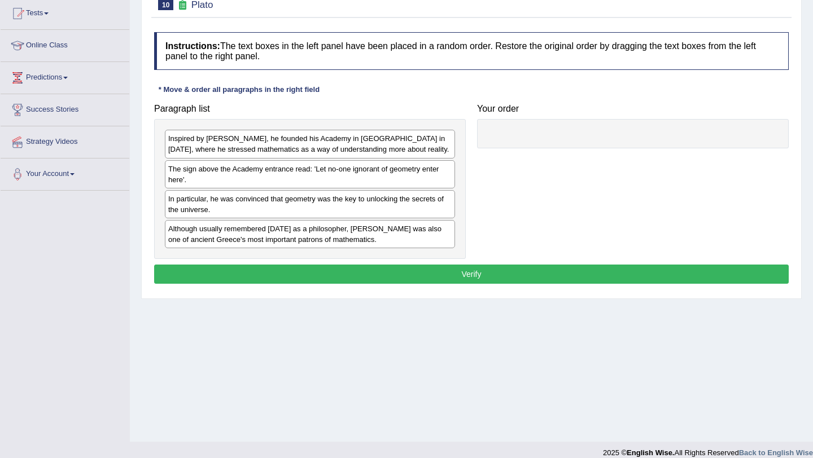
scroll to position [134, 0]
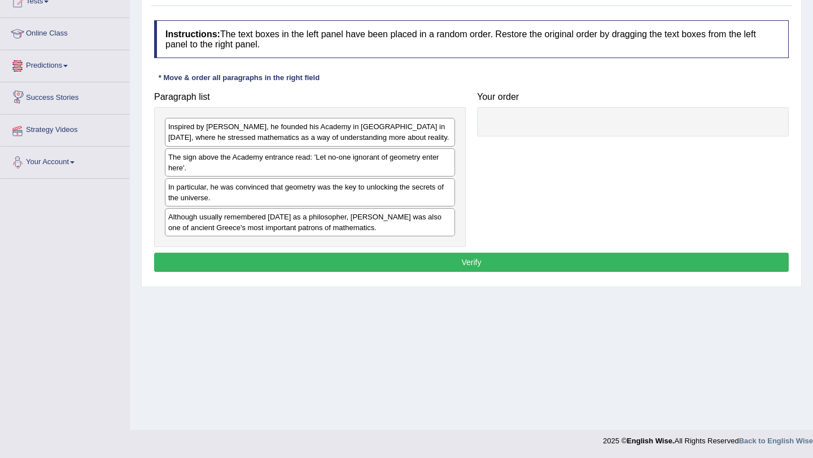
click at [59, 61] on link "Predictions" at bounding box center [65, 64] width 129 height 28
click at [45, 6] on link "Tests" at bounding box center [65, 0] width 129 height 28
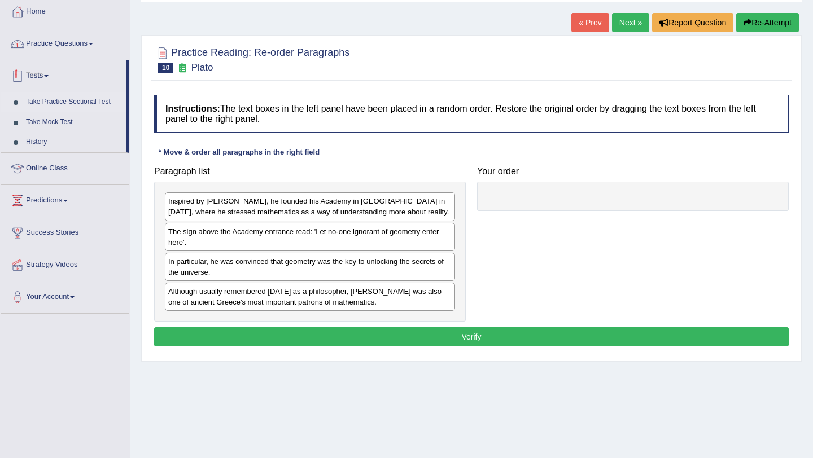
scroll to position [56, 0]
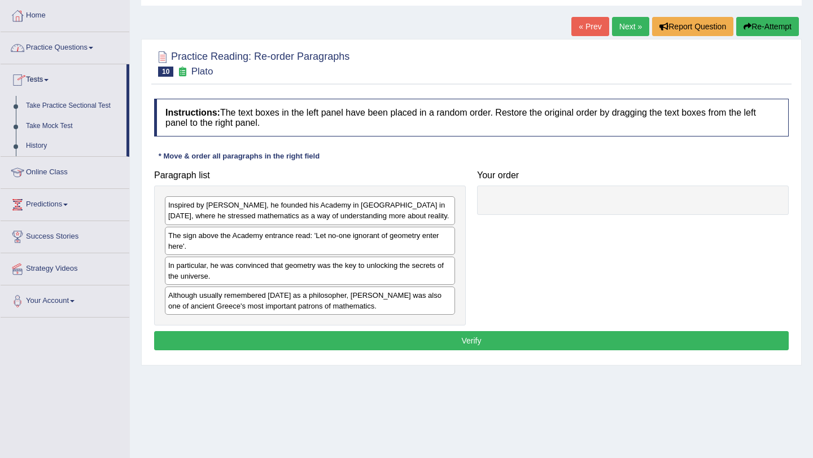
click at [47, 42] on link "Practice Questions" at bounding box center [65, 46] width 129 height 28
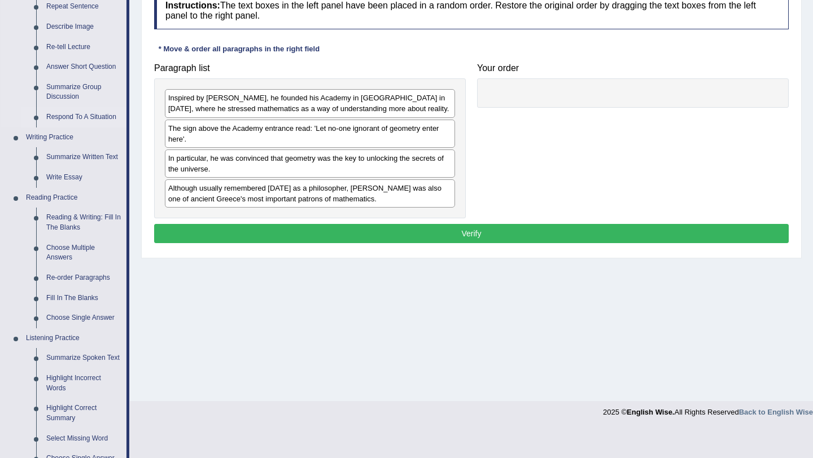
click at [56, 226] on link "Reading & Writing: Fill In The Blanks" at bounding box center [83, 223] width 85 height 30
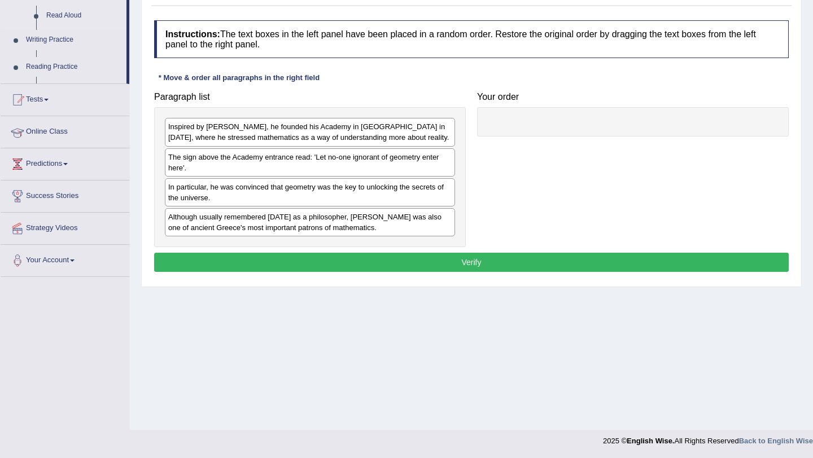
scroll to position [134, 0]
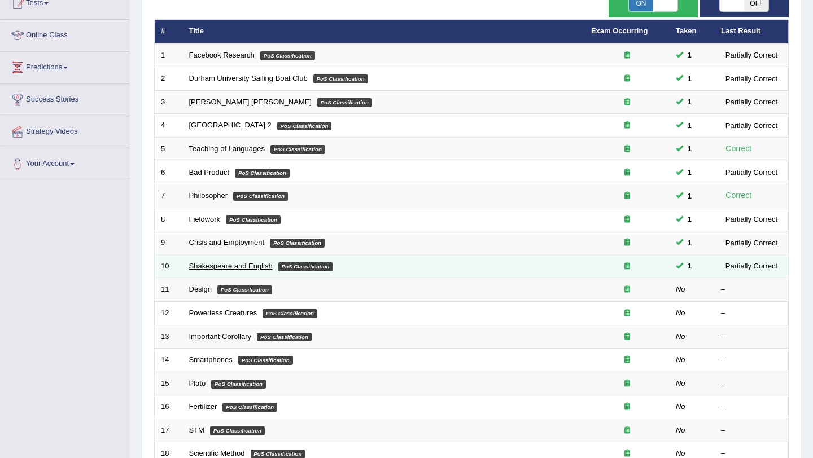
click at [242, 268] on link "Shakespeare and English" at bounding box center [231, 266] width 84 height 8
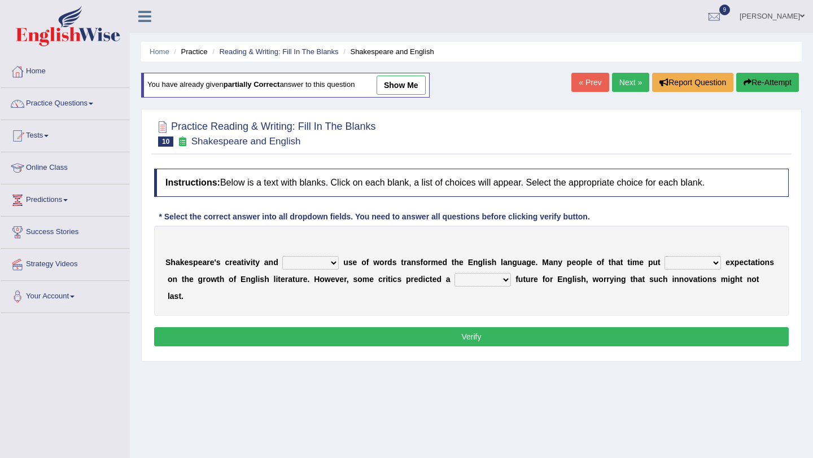
click at [302, 261] on select "idealized intensive fancied inventive" at bounding box center [310, 263] width 56 height 14
click at [617, 85] on link "Next »" at bounding box center [630, 82] width 37 height 19
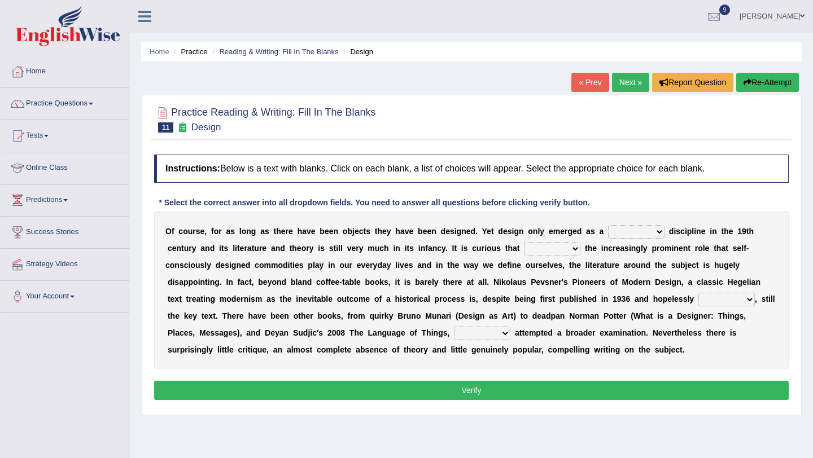
click at [654, 230] on select "bilateral ubiquitous foremost dedicated" at bounding box center [636, 232] width 56 height 14
select select "foremost"
click at [608, 225] on select "bilateral ubiquitous foremost dedicated" at bounding box center [636, 232] width 56 height 14
click at [524, 248] on select "since despite within through" at bounding box center [552, 249] width 56 height 14
select select "since"
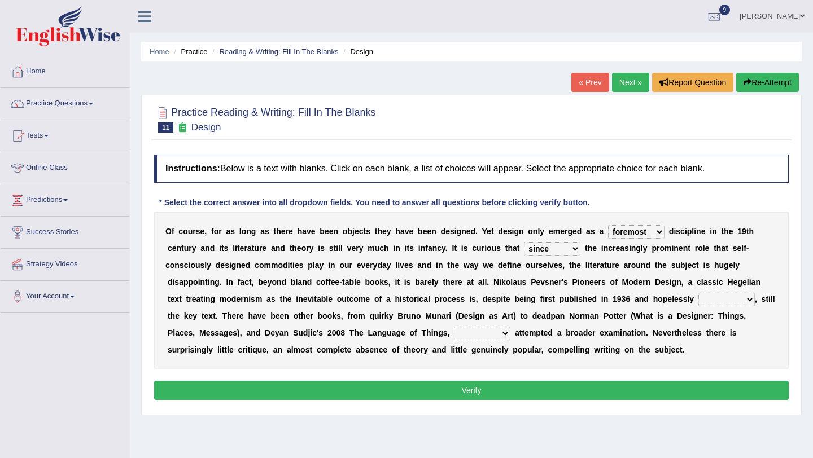
click at [524, 242] on select "since despite within through" at bounding box center [552, 249] width 56 height 14
click at [737, 305] on select "dates dating date dated" at bounding box center [726, 300] width 56 height 14
select select "dated"
click at [698, 293] on select "dates dating date dated" at bounding box center [726, 300] width 56 height 14
click at [454, 339] on select "which then however as" at bounding box center [482, 334] width 56 height 14
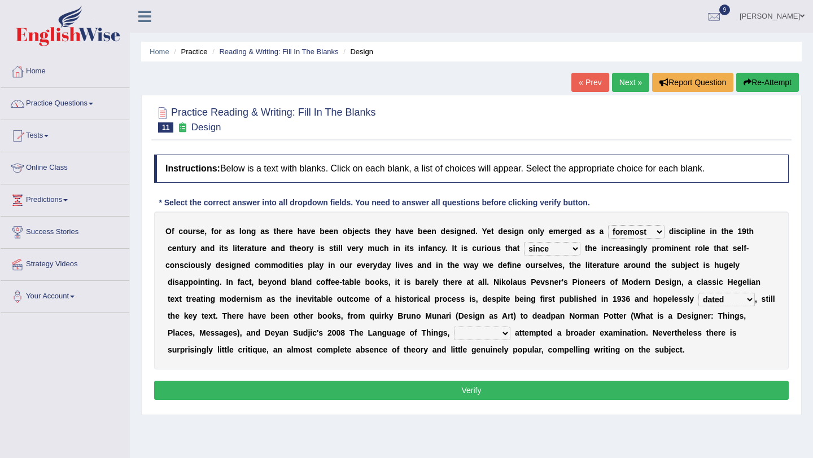
select select "then"
click at [454, 327] on select "which then however as" at bounding box center [482, 334] width 56 height 14
click at [438, 389] on button "Verify" at bounding box center [471, 390] width 635 height 19
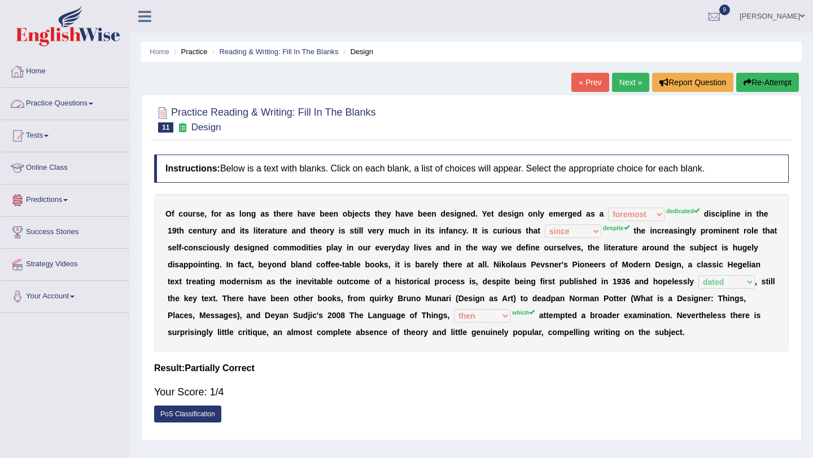
click at [49, 100] on link "Practice Questions" at bounding box center [65, 102] width 129 height 28
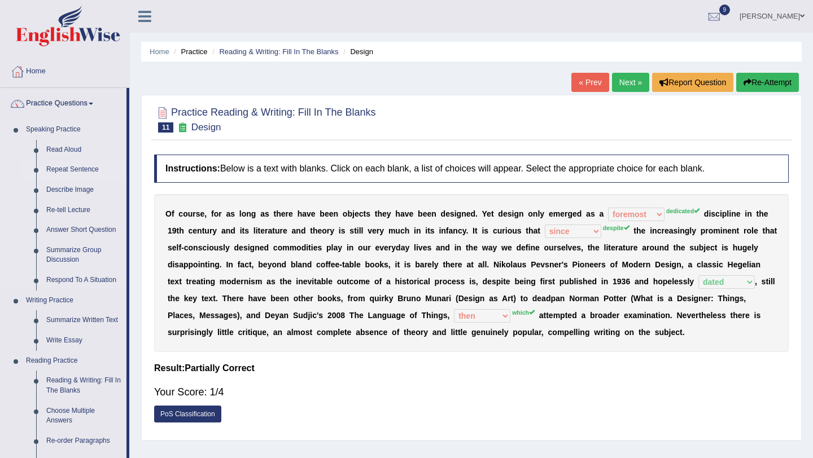
click at [75, 169] on link "Repeat Sentence" at bounding box center [83, 170] width 85 height 20
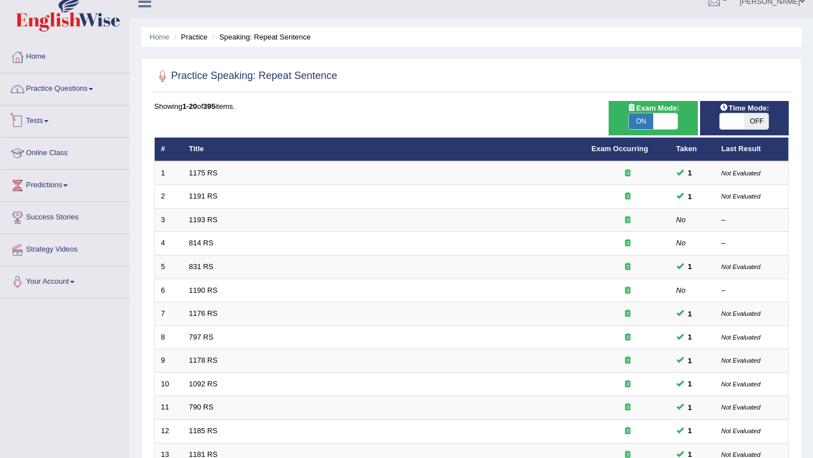
scroll to position [289, 0]
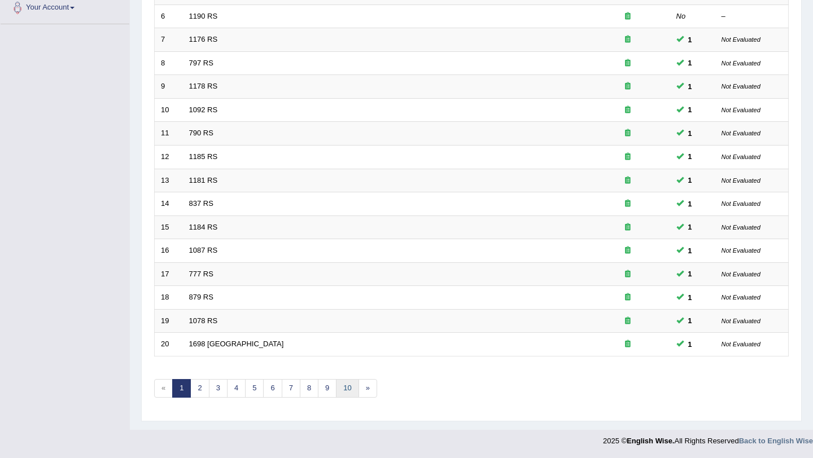
click at [336, 384] on link "10" at bounding box center [347, 388] width 23 height 19
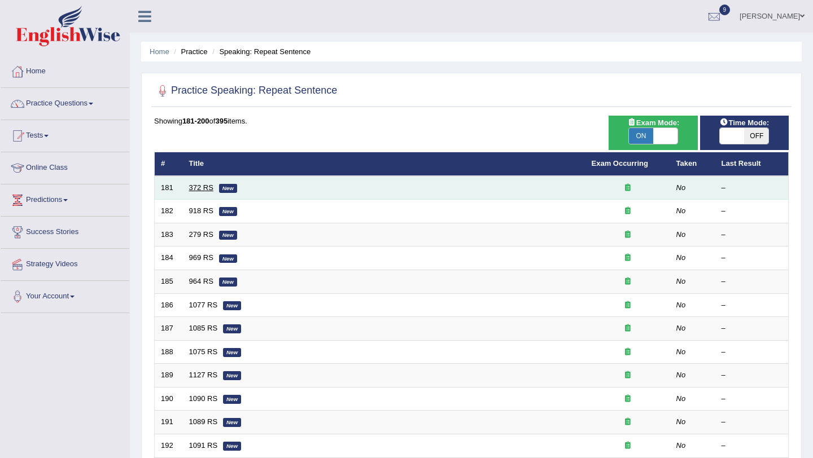
click at [202, 190] on link "372 RS" at bounding box center [201, 187] width 24 height 8
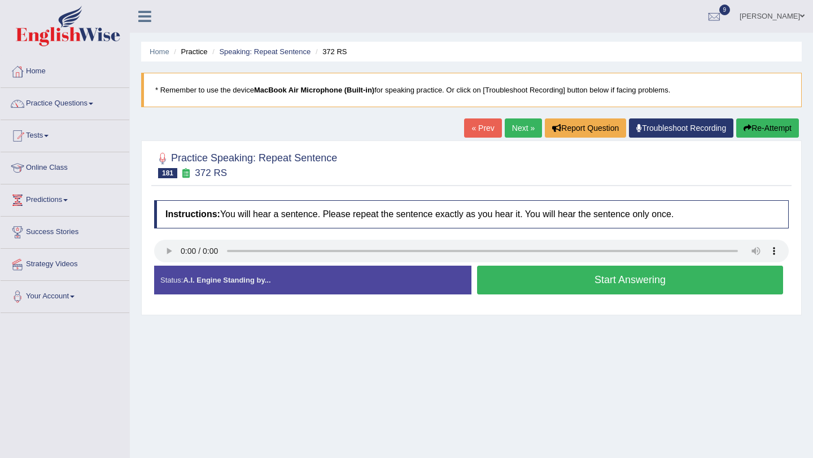
click at [489, 282] on button "Start Answering" at bounding box center [630, 280] width 306 height 29
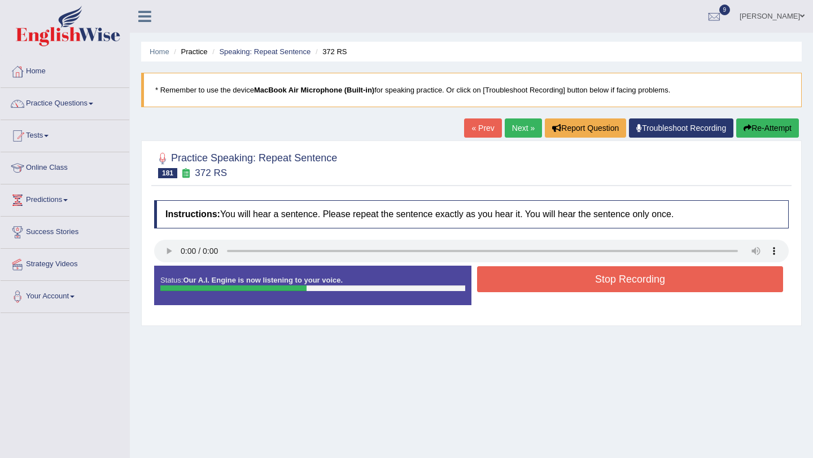
click at [489, 282] on button "Stop Recording" at bounding box center [630, 279] width 306 height 26
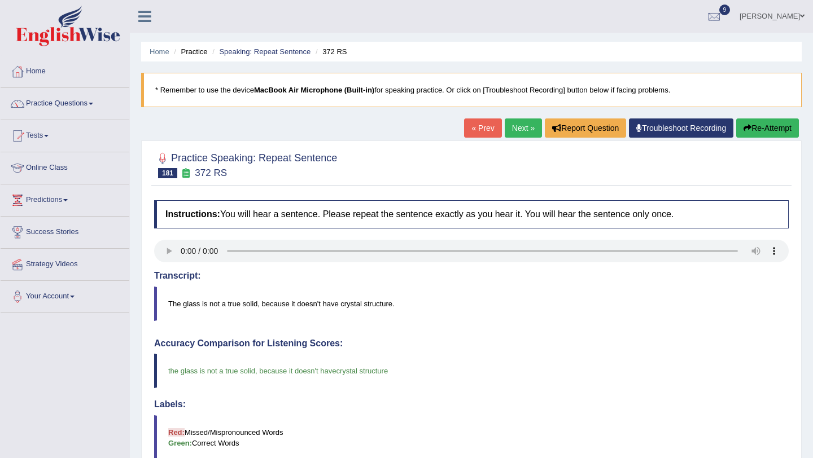
click at [512, 122] on link "Next »" at bounding box center [523, 128] width 37 height 19
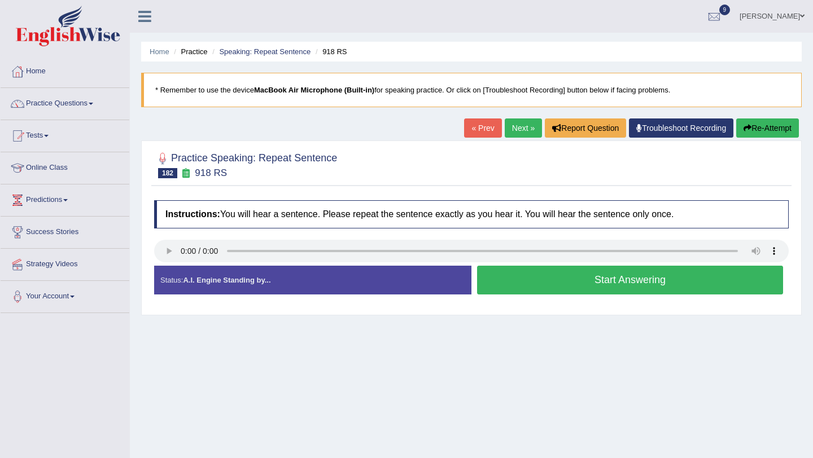
click at [489, 272] on button "Start Answering" at bounding box center [630, 280] width 306 height 29
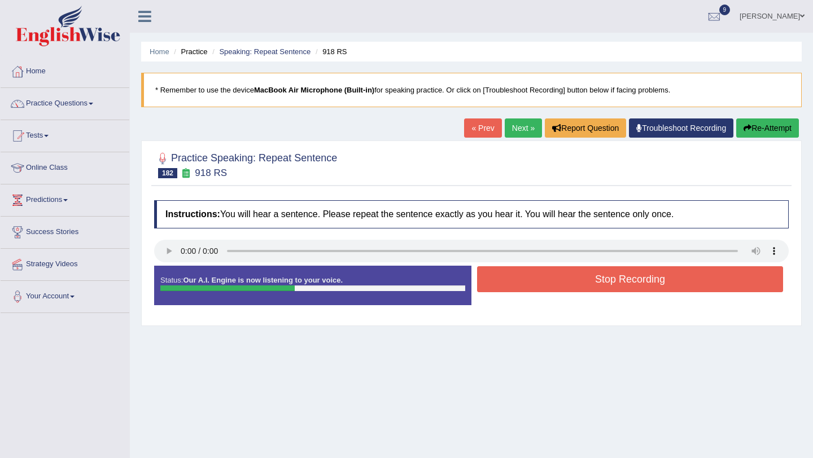
click at [489, 272] on button "Stop Recording" at bounding box center [630, 279] width 306 height 26
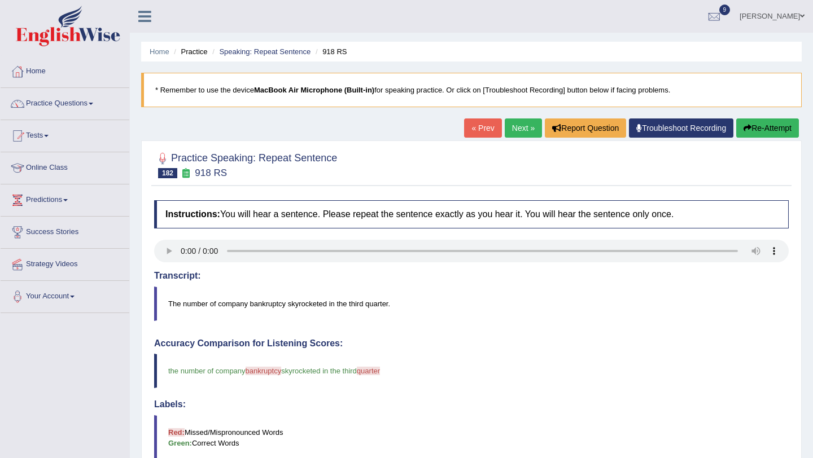
click at [518, 119] on link "Next »" at bounding box center [523, 128] width 37 height 19
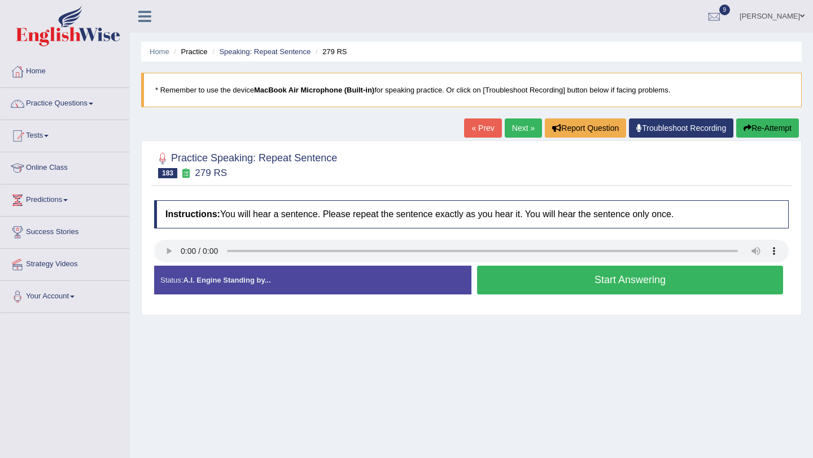
click at [535, 273] on button "Start Answering" at bounding box center [630, 280] width 306 height 29
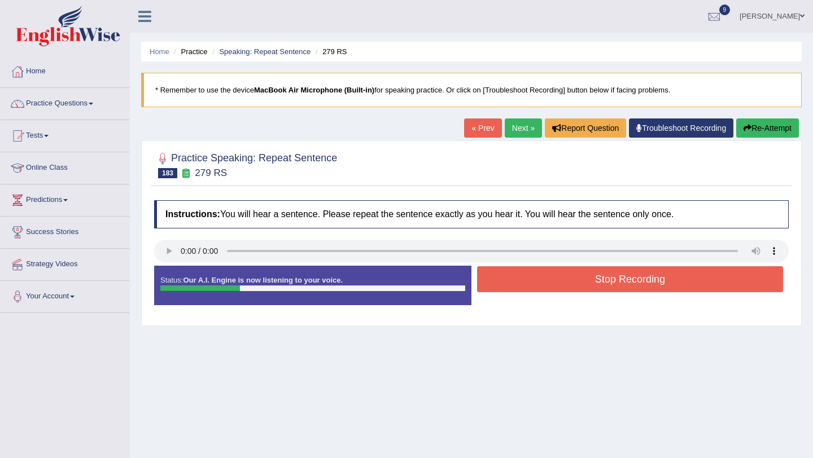
click at [535, 273] on button "Stop Recording" at bounding box center [630, 279] width 306 height 26
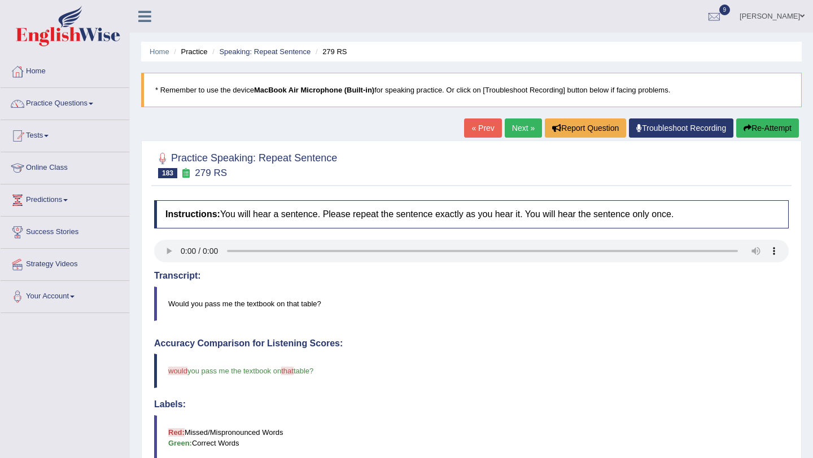
click at [524, 131] on link "Next »" at bounding box center [523, 128] width 37 height 19
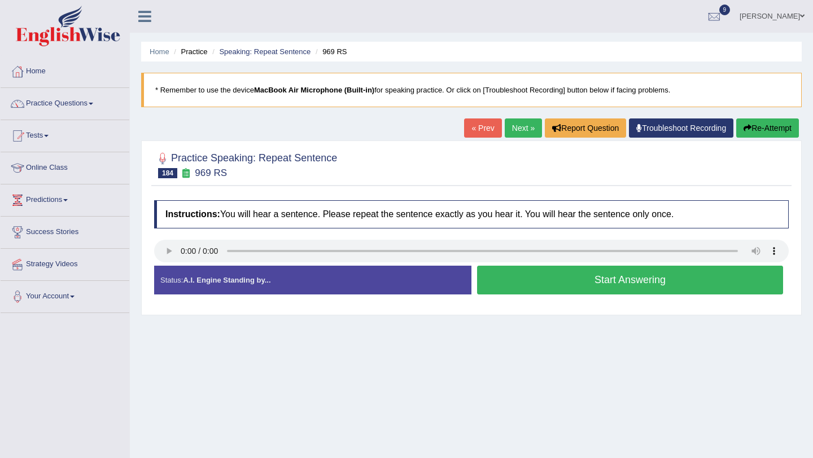
click at [534, 270] on button "Start Answering" at bounding box center [630, 280] width 306 height 29
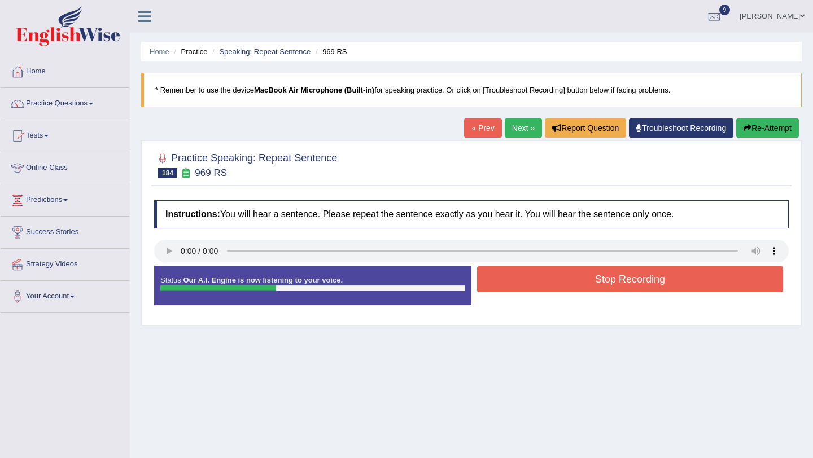
click at [534, 270] on button "Stop Recording" at bounding box center [630, 279] width 306 height 26
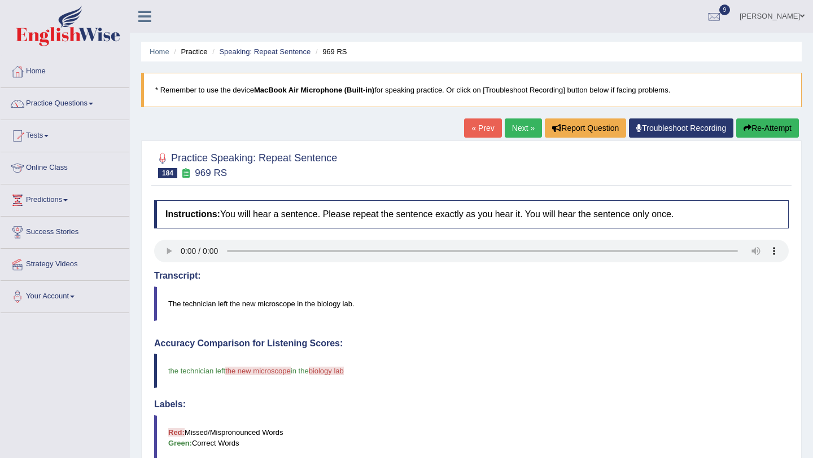
click at [508, 125] on link "Next »" at bounding box center [523, 128] width 37 height 19
